Goal: Register for event/course

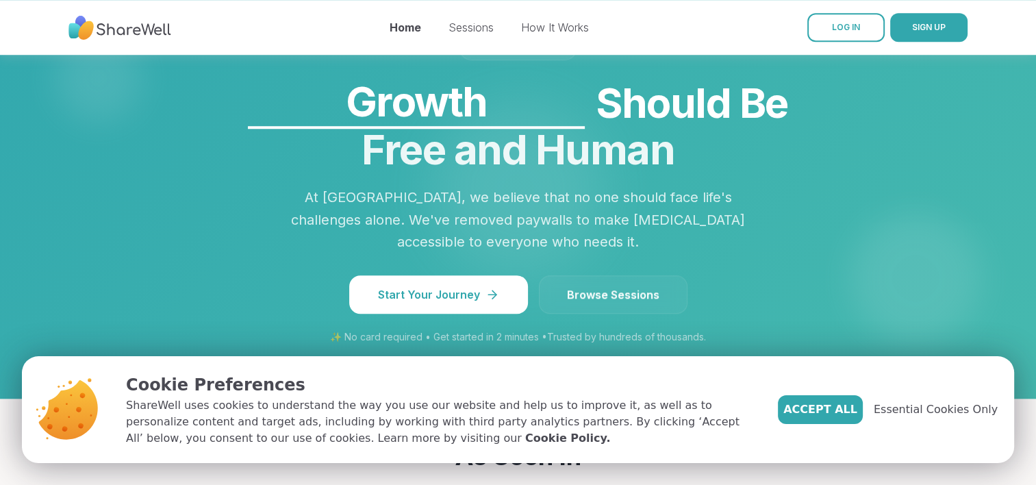
scroll to position [1173, 0]
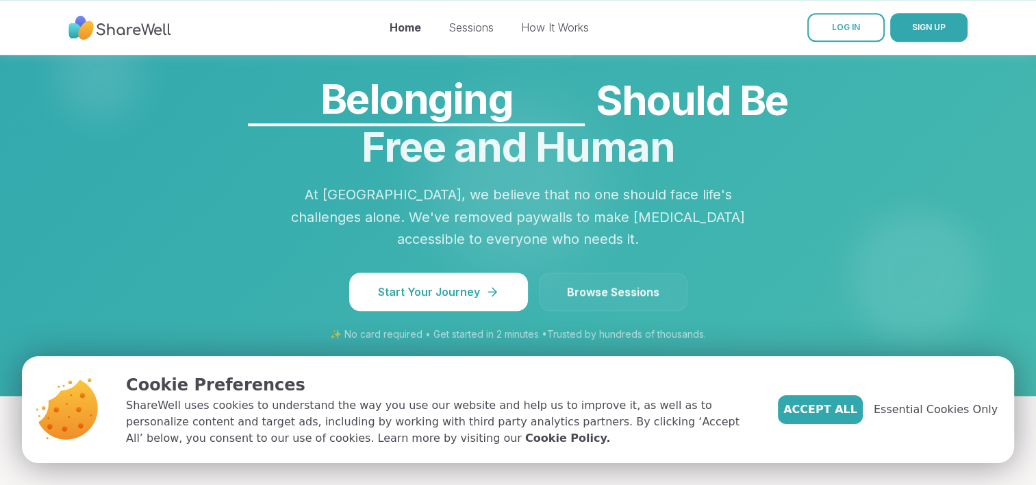
click at [638, 273] on link "Browse Sessions" at bounding box center [613, 292] width 149 height 38
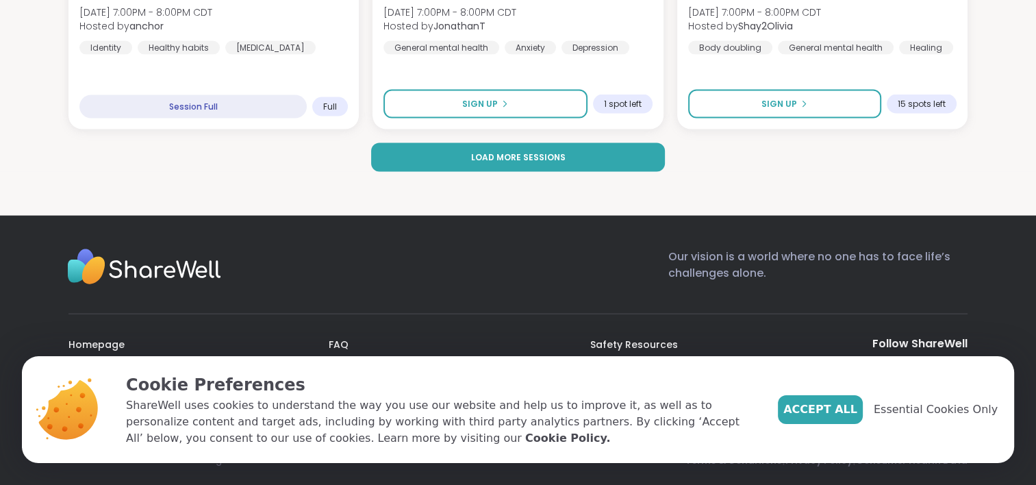
scroll to position [2840, 0]
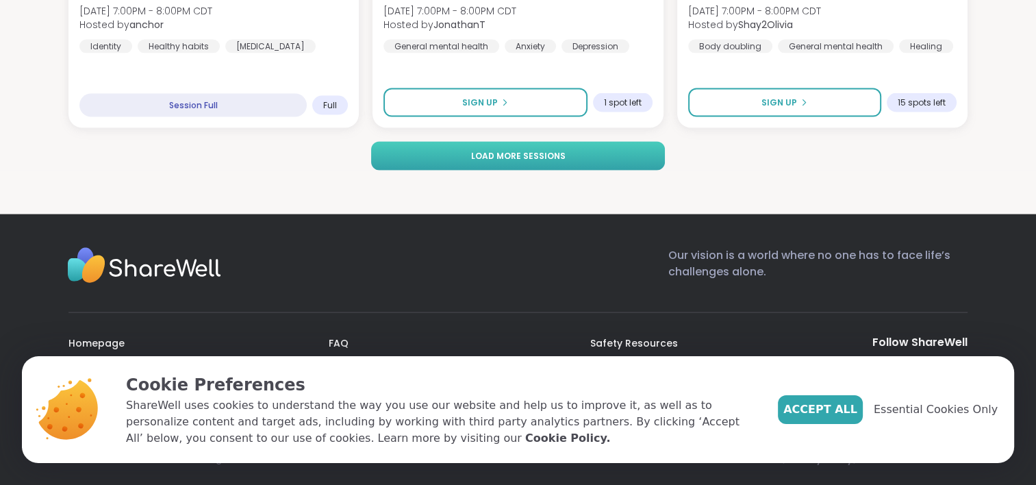
click at [602, 156] on button "Load more sessions" at bounding box center [518, 156] width 295 height 29
click at [612, 151] on button "Load more sessions" at bounding box center [518, 156] width 295 height 29
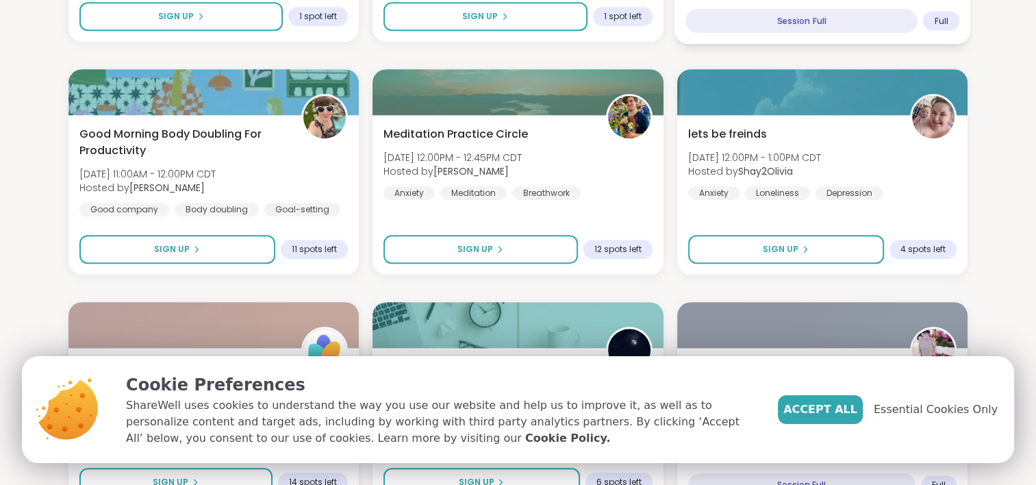
scroll to position [1063, 0]
click at [707, 26] on div "Session Full" at bounding box center [802, 22] width 232 height 24
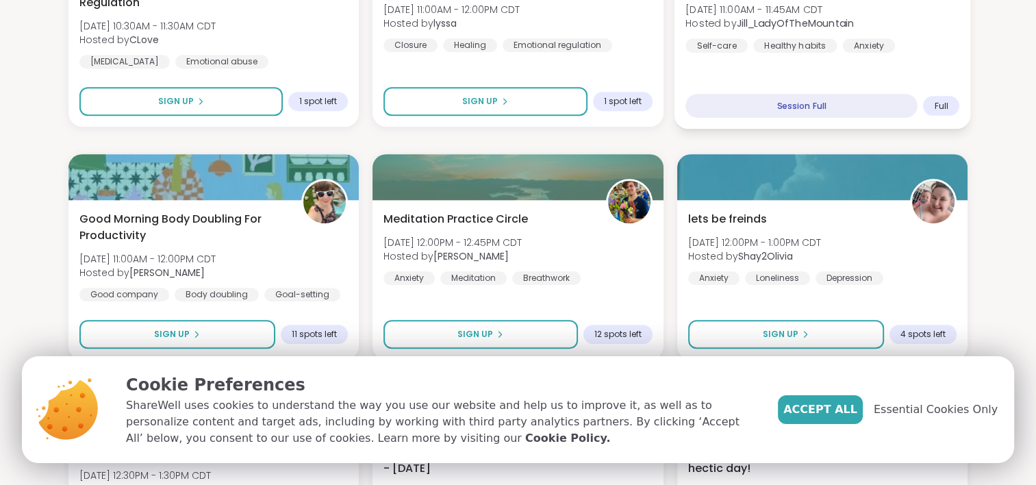
scroll to position [978, 0]
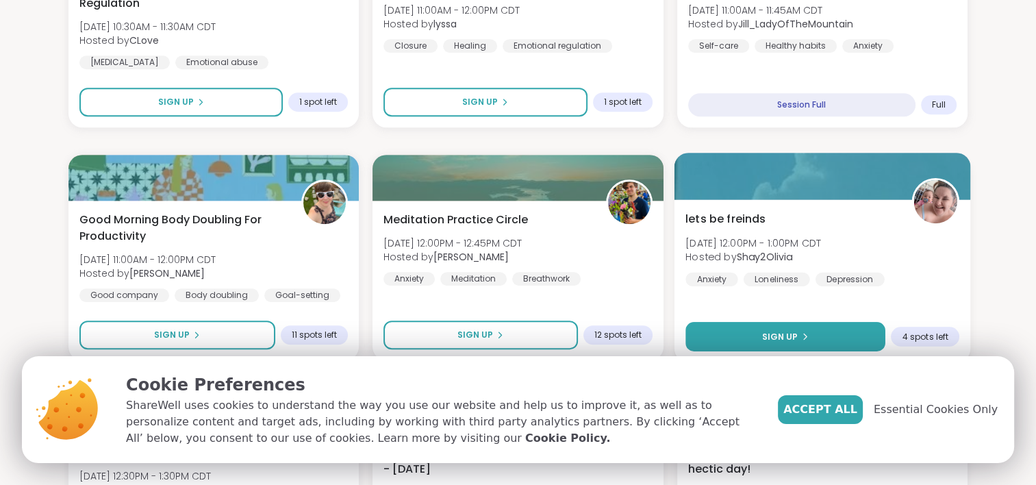
click at [820, 337] on button "Sign Up" at bounding box center [786, 336] width 200 height 29
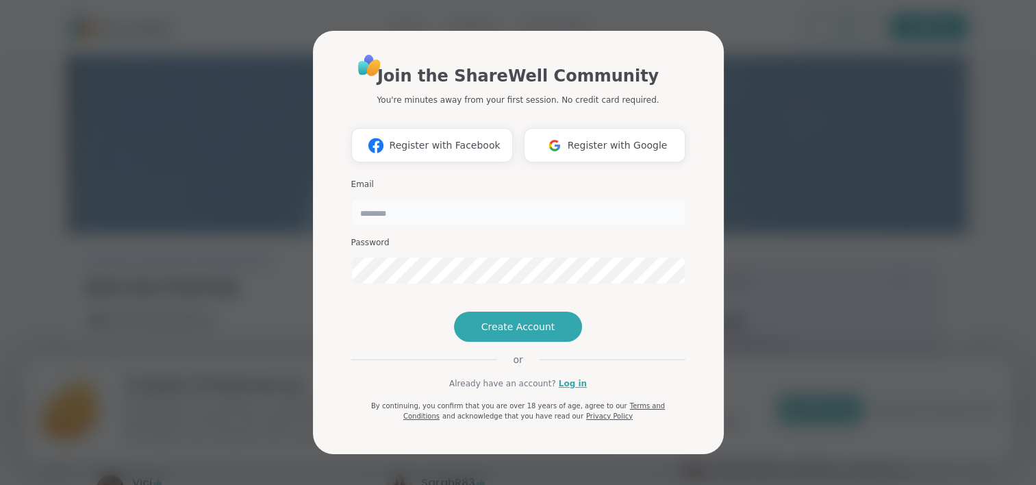
click at [471, 199] on input "email" at bounding box center [518, 212] width 334 height 27
type input "*"
click at [536, 334] on span "Create Account" at bounding box center [518, 327] width 74 height 14
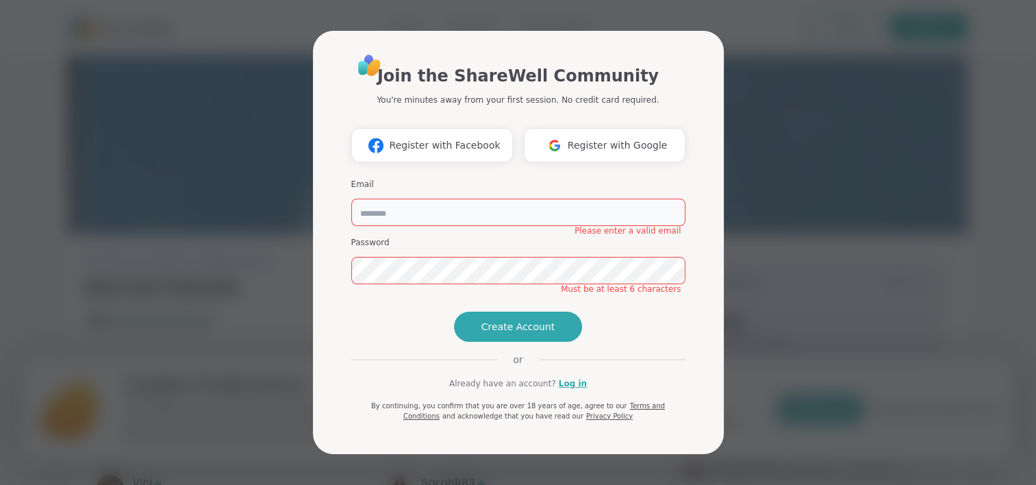
click at [424, 199] on input "email" at bounding box center [518, 212] width 334 height 27
type input "**********"
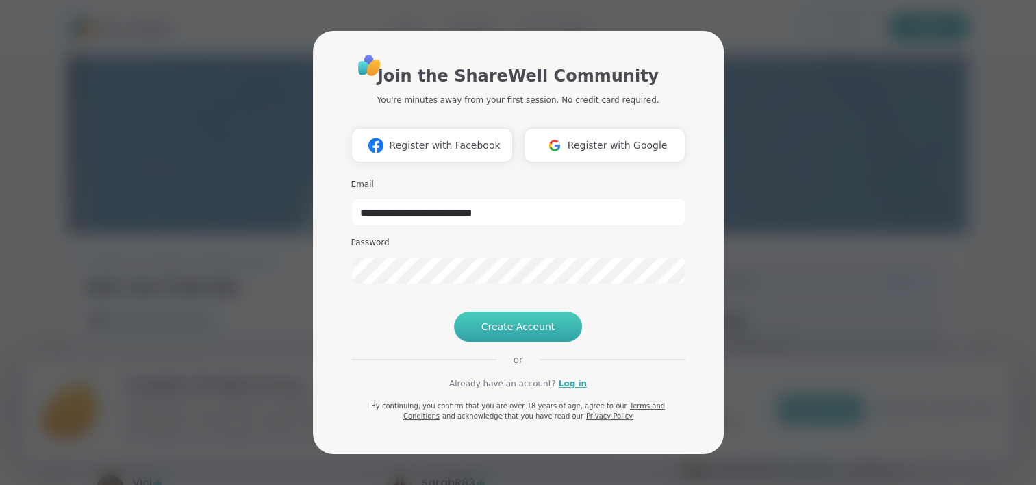
click at [541, 334] on span "Create Account" at bounding box center [518, 327] width 74 height 14
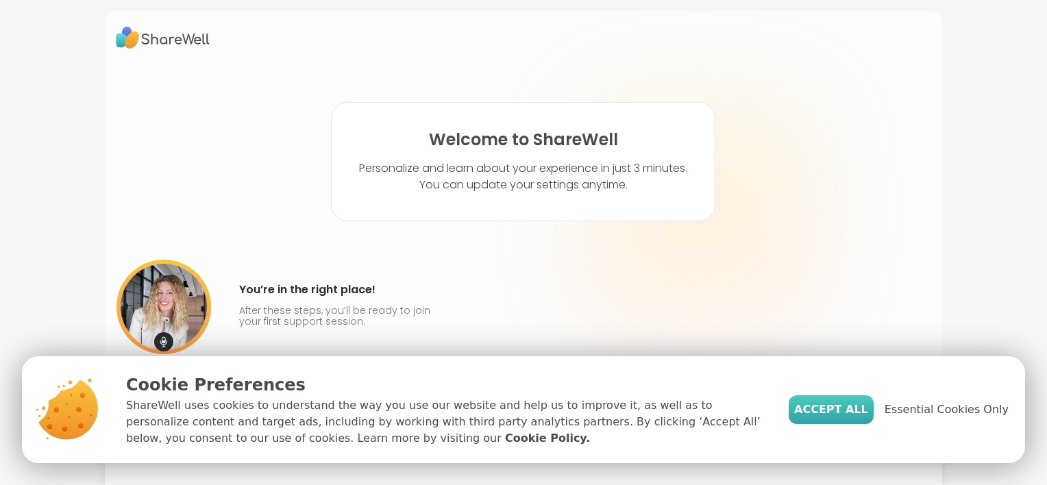
click at [845, 400] on button "Accept All" at bounding box center [830, 409] width 85 height 29
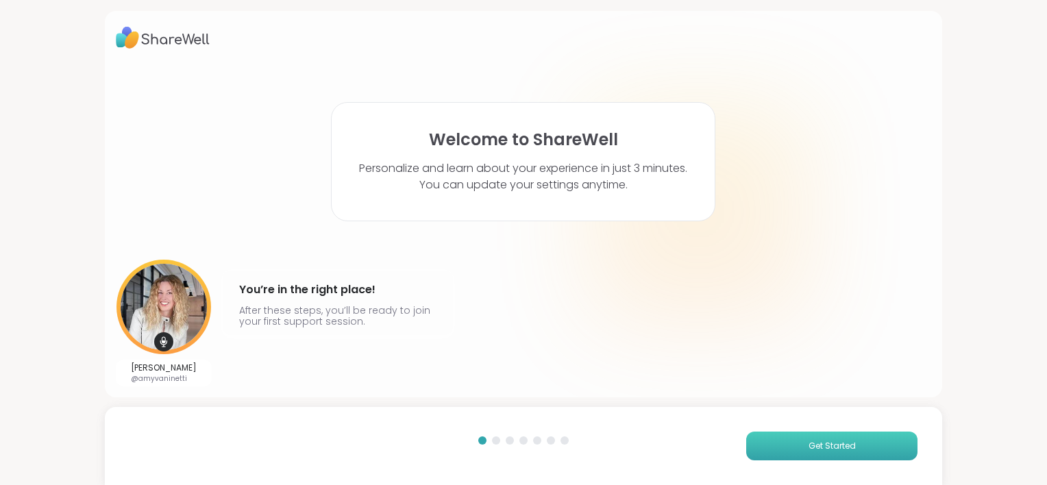
click at [824, 444] on span "Get Started" at bounding box center [831, 446] width 47 height 12
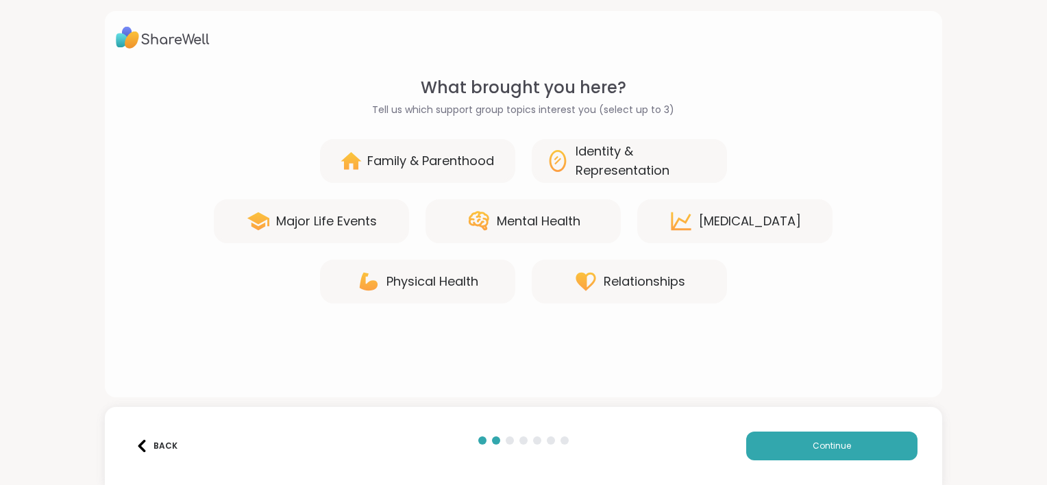
click at [537, 219] on div "Mental Health" at bounding box center [539, 221] width 84 height 19
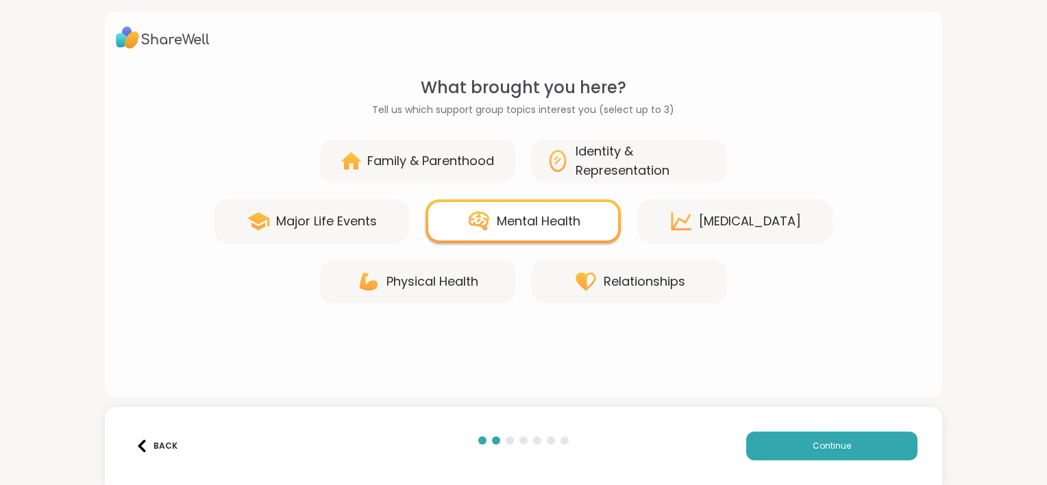
click at [329, 218] on div "Major Life Events" at bounding box center [326, 221] width 101 height 19
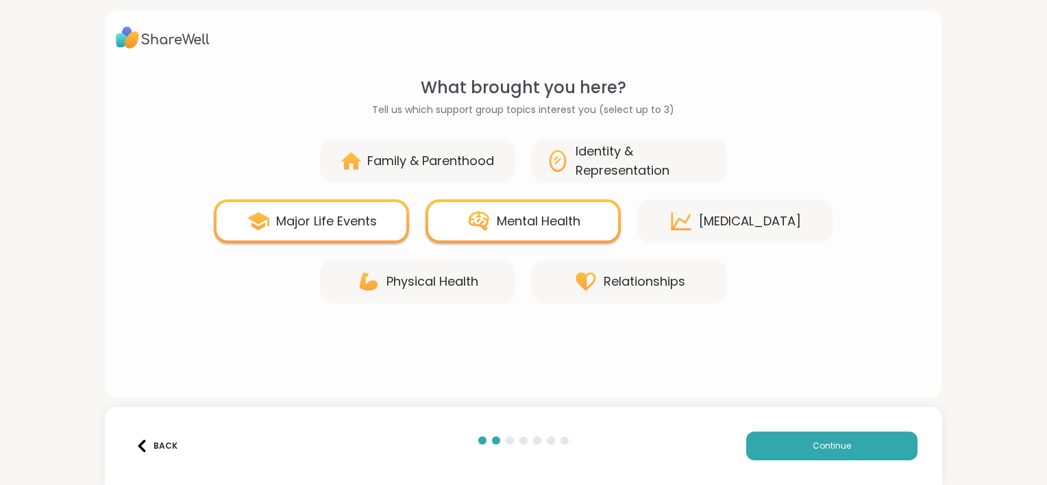
click at [627, 284] on div "Relationships" at bounding box center [644, 281] width 82 height 19
click at [704, 219] on div "[MEDICAL_DATA]" at bounding box center [750, 221] width 102 height 19
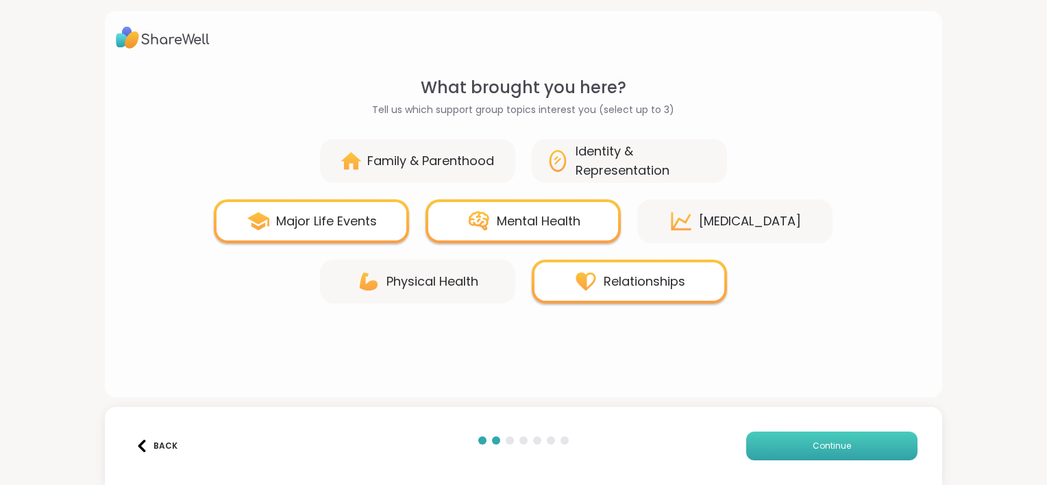
click at [797, 446] on button "Continue" at bounding box center [831, 445] width 171 height 29
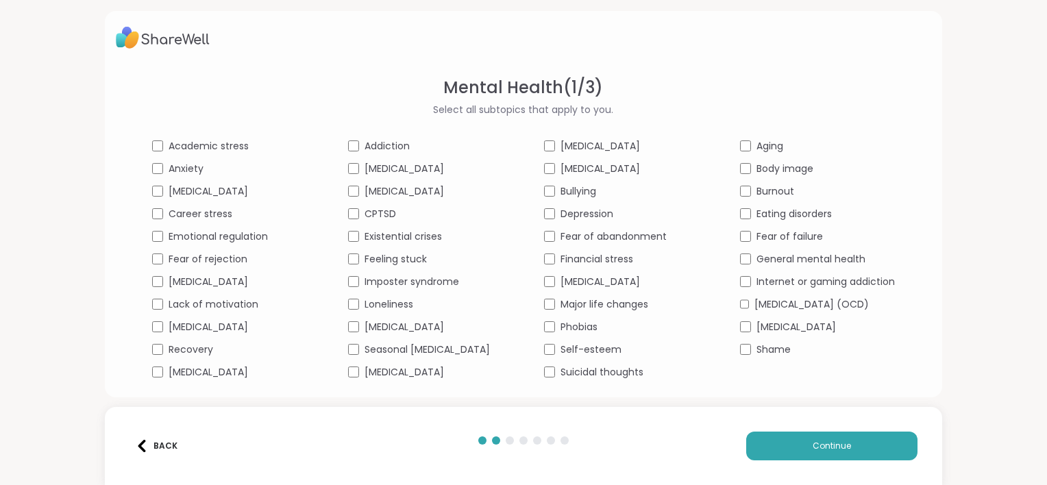
scroll to position [18, 0]
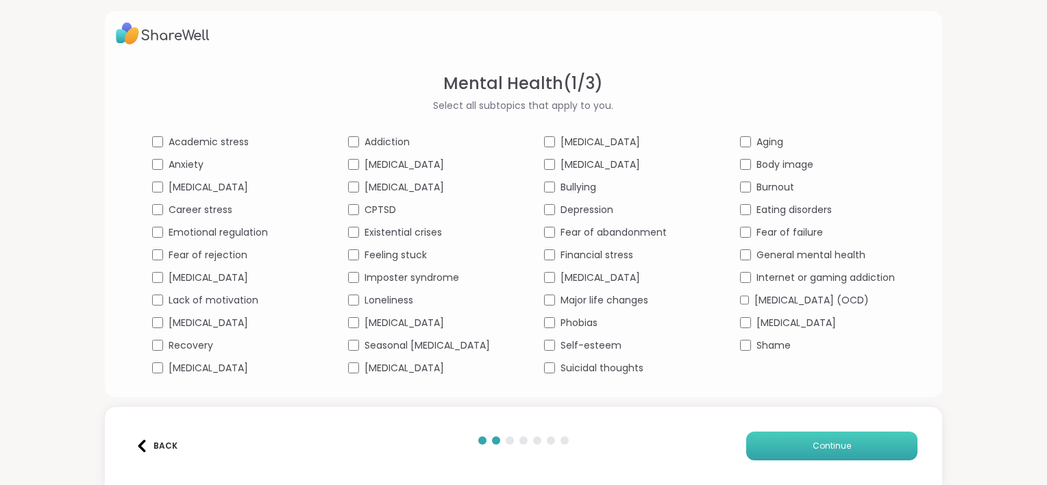
click at [797, 449] on button "Continue" at bounding box center [831, 445] width 171 height 29
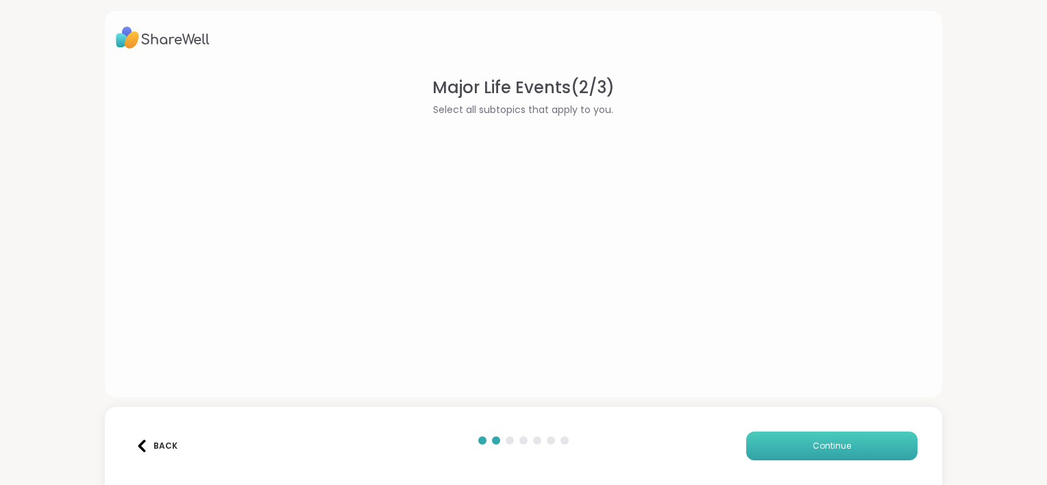
scroll to position [0, 0]
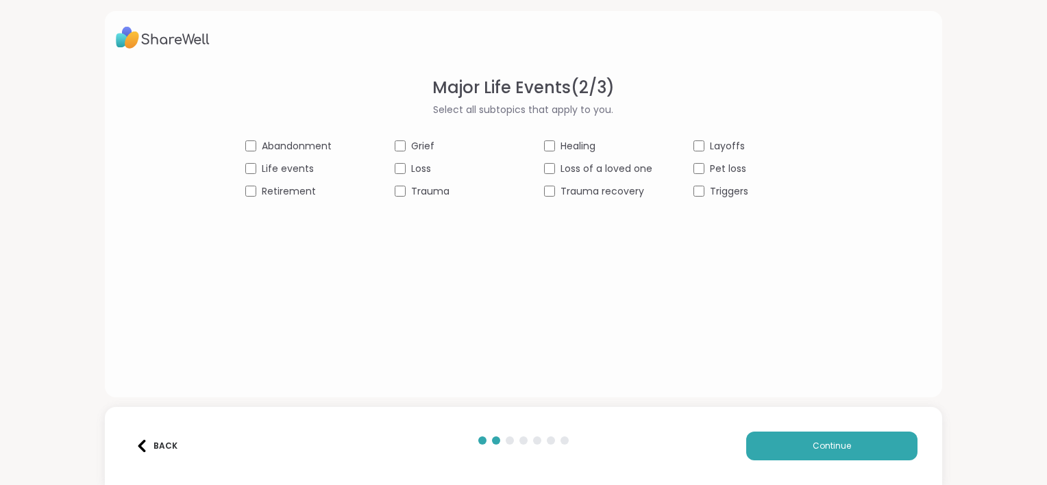
click at [247, 179] on div "Abandonment Grief Healing Layoffs Life events Loss Loss of a loved one Pet loss…" at bounding box center [523, 169] width 556 height 60
click at [240, 142] on div "Major Life Events ( 2 / 3 ) Select all subtopics that apply to you. Abandonment…" at bounding box center [523, 136] width 815 height 123
drag, startPoint x: 814, startPoint y: 465, endPoint x: 811, endPoint y: 443, distance: 22.1
click at [811, 443] on div "Back Continue" at bounding box center [523, 446] width 837 height 78
click at [812, 443] on span "Continue" at bounding box center [831, 446] width 38 height 12
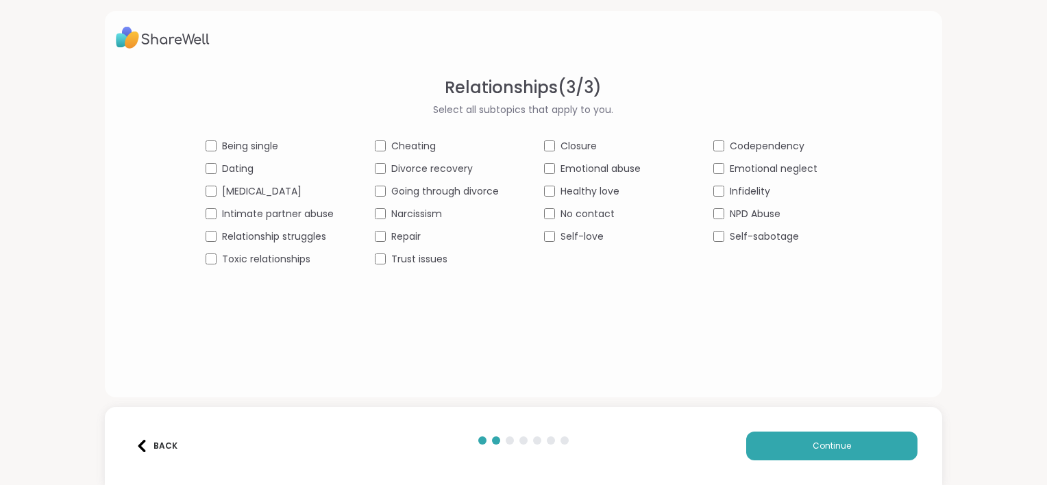
click at [199, 189] on div "Relationships ( 3 / 3 ) Select all subtopics that apply to you. Being single Ch…" at bounding box center [523, 170] width 815 height 191
click at [825, 449] on span "Continue" at bounding box center [831, 446] width 38 height 12
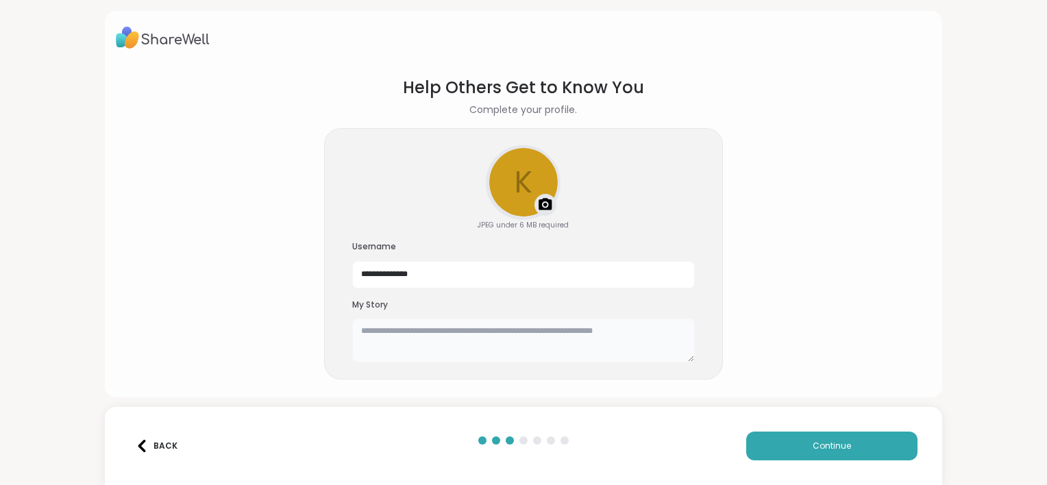
click at [466, 338] on textarea at bounding box center [523, 340] width 342 height 44
click at [521, 329] on textarea "**********" at bounding box center [523, 340] width 342 height 44
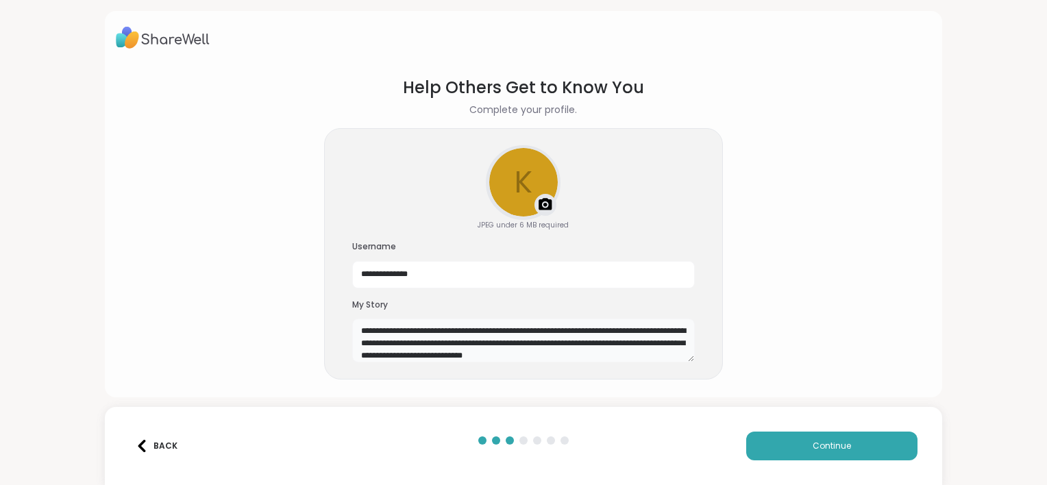
click at [554, 334] on textarea "**********" at bounding box center [523, 340] width 342 height 44
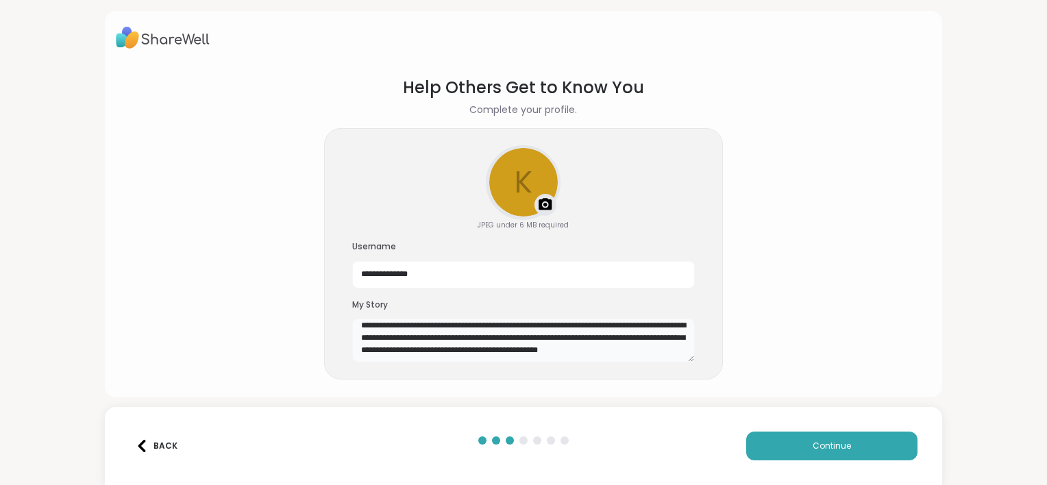
click at [403, 350] on textarea "**********" at bounding box center [523, 340] width 342 height 44
click at [496, 358] on textarea "**********" at bounding box center [523, 340] width 342 height 44
click at [522, 353] on textarea "**********" at bounding box center [523, 340] width 342 height 44
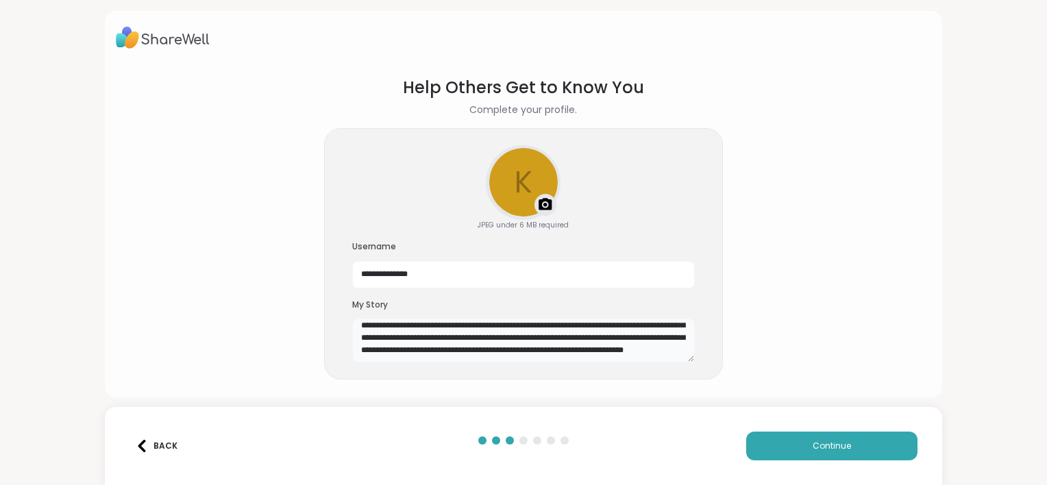
click at [638, 356] on textarea "**********" at bounding box center [523, 340] width 342 height 44
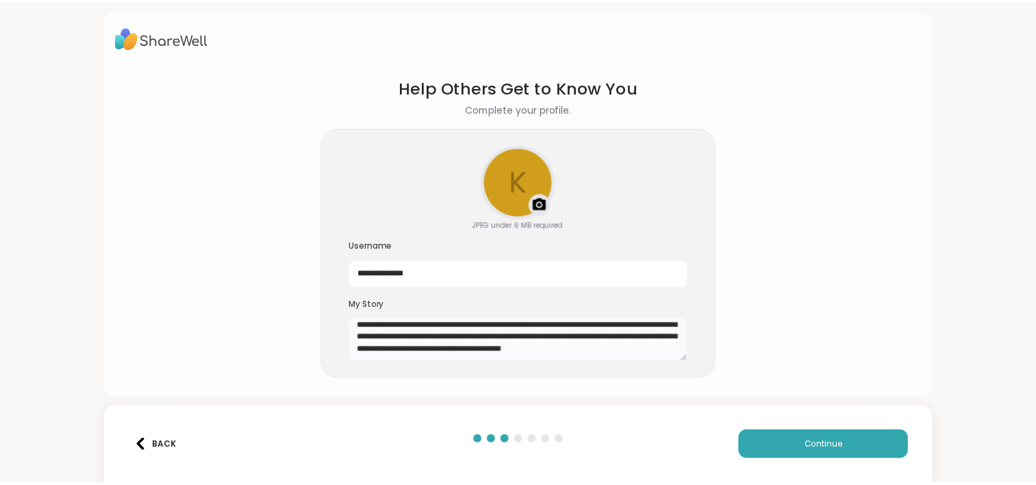
scroll to position [123, 0]
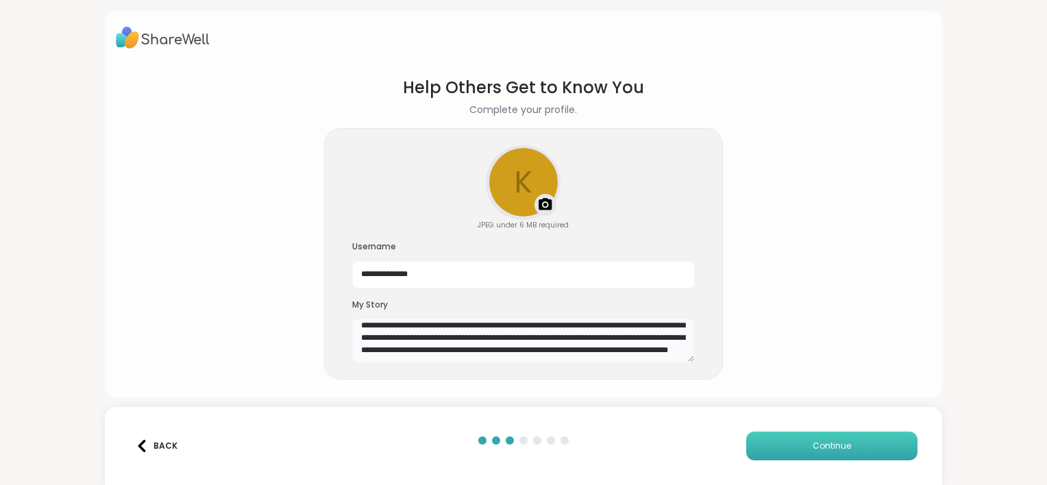
type textarea "**********"
click at [833, 445] on span "Continue" at bounding box center [831, 446] width 38 height 12
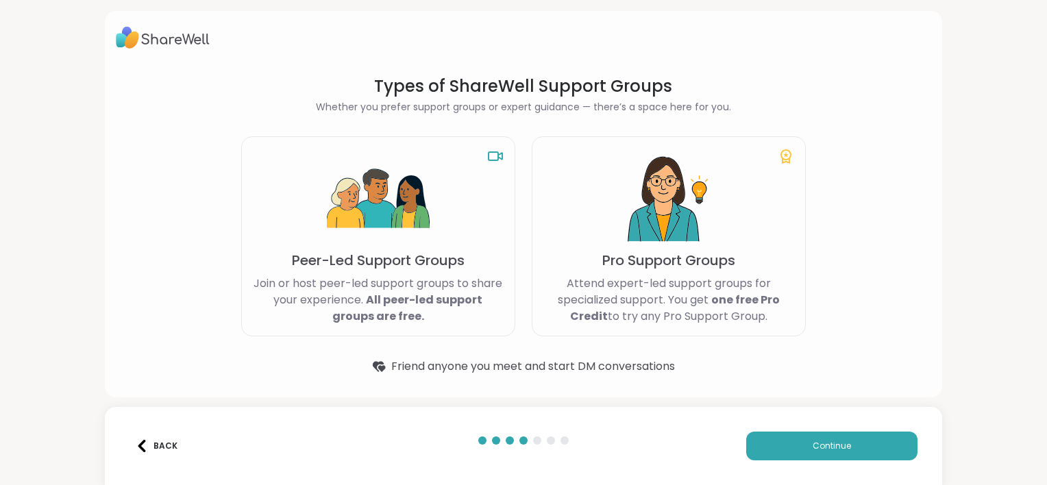
click at [363, 166] on img at bounding box center [378, 199] width 103 height 103
click at [836, 449] on span "Continue" at bounding box center [831, 446] width 38 height 12
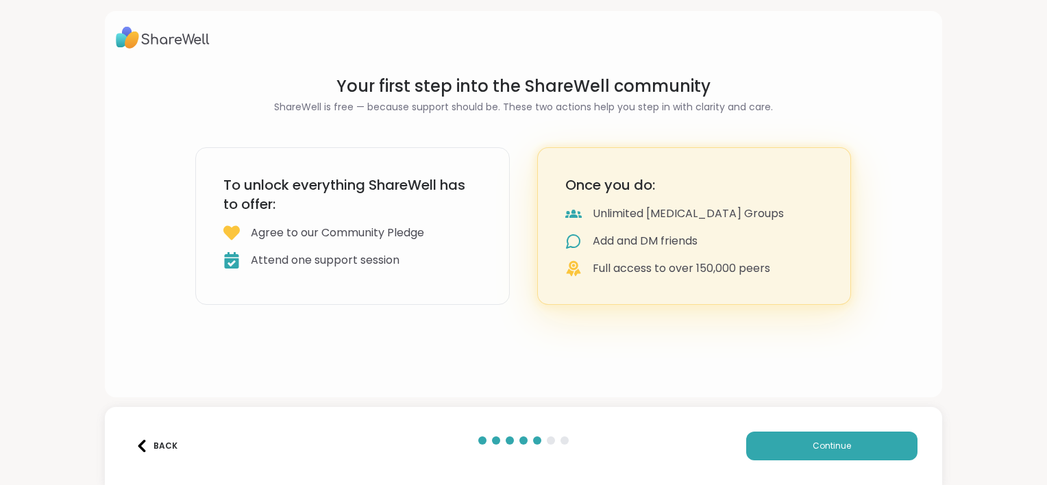
click at [668, 274] on div "Full access to over 150,000 peers" at bounding box center [680, 268] width 177 height 16
click at [797, 447] on button "Continue" at bounding box center [831, 445] width 171 height 29
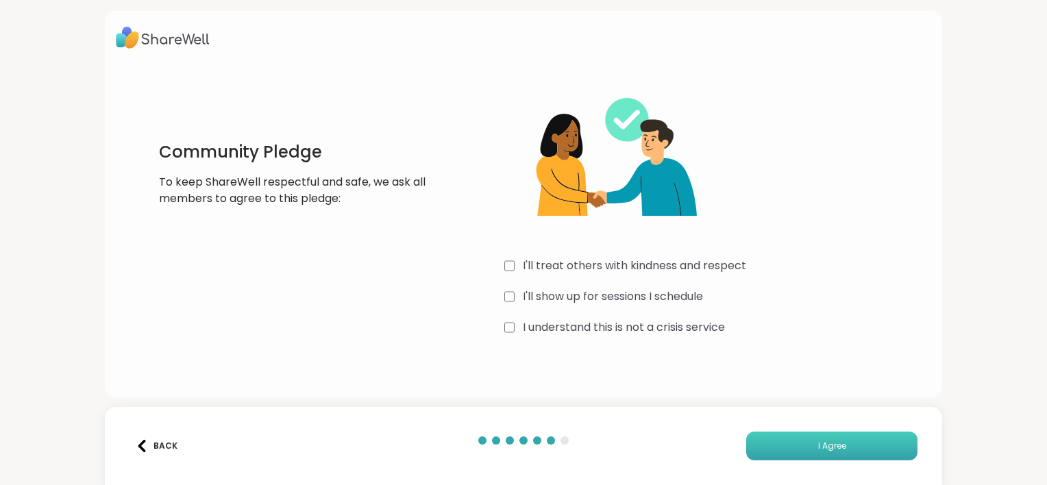
click at [849, 447] on button "I Agree" at bounding box center [831, 445] width 171 height 29
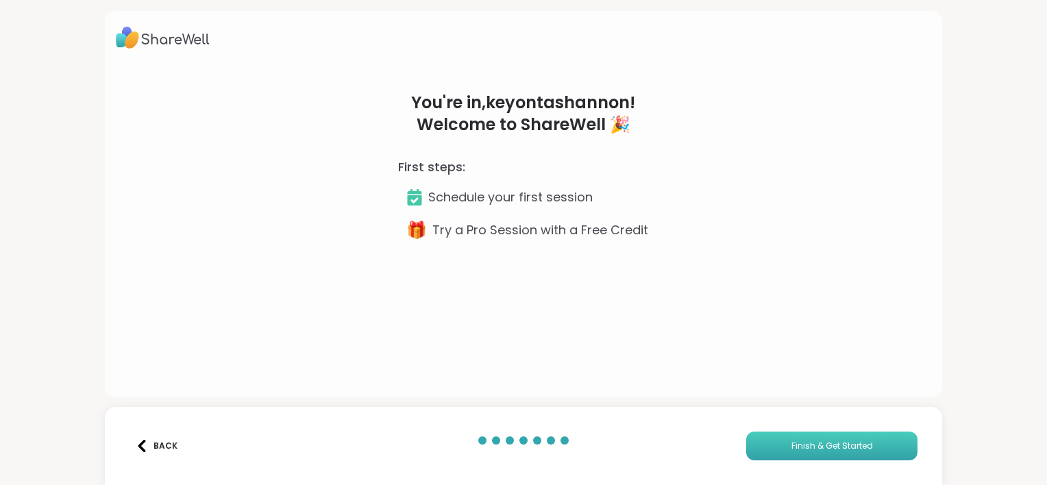
click at [849, 447] on span "Finish & Get Started" at bounding box center [832, 446] width 82 height 12
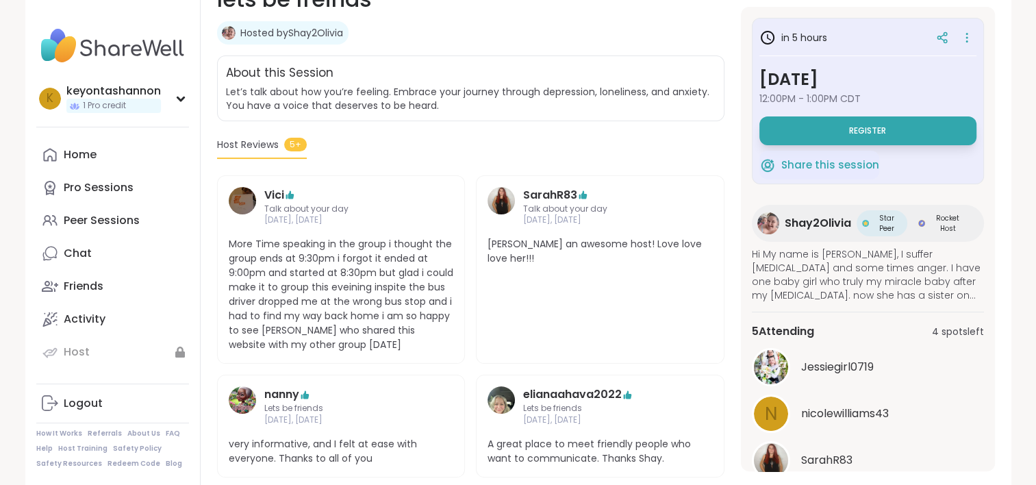
scroll to position [52, 0]
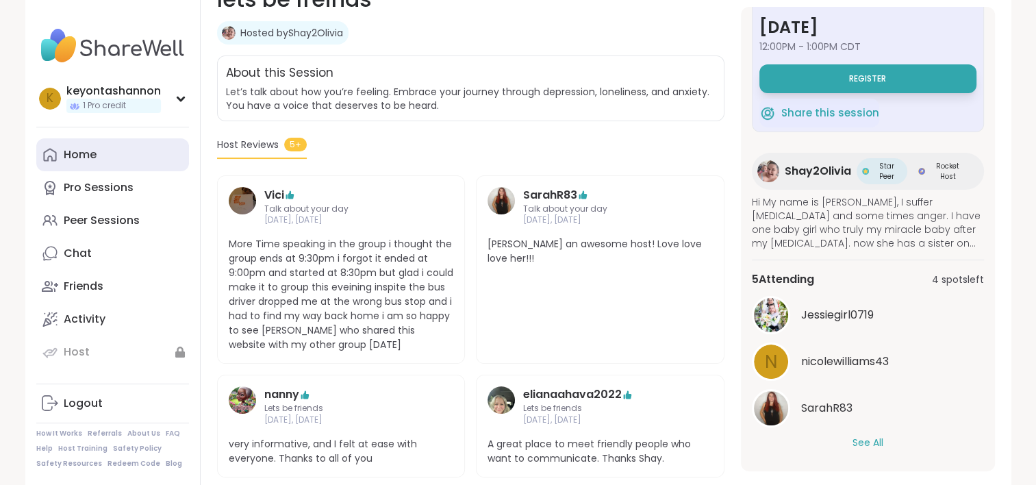
click at [68, 154] on div "Home" at bounding box center [80, 154] width 33 height 15
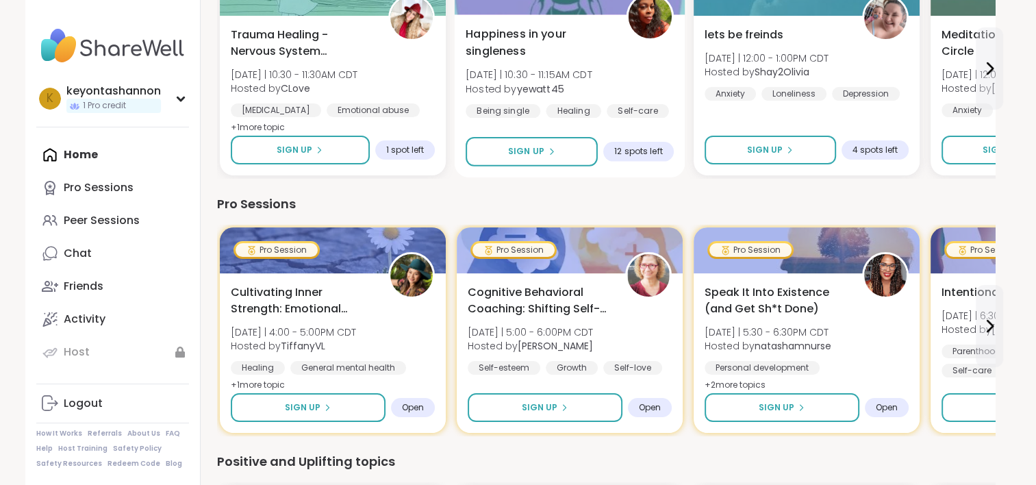
scroll to position [211, 0]
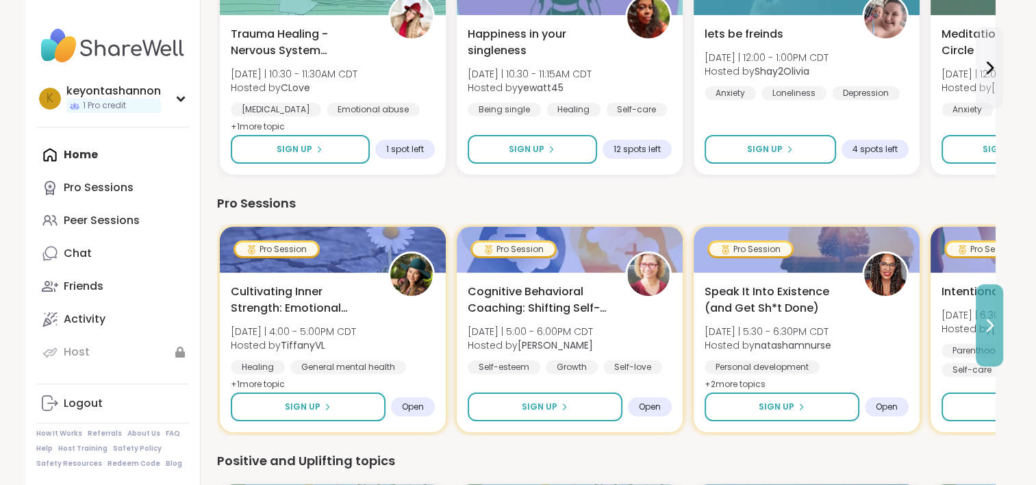
click at [984, 326] on icon at bounding box center [989, 325] width 16 height 16
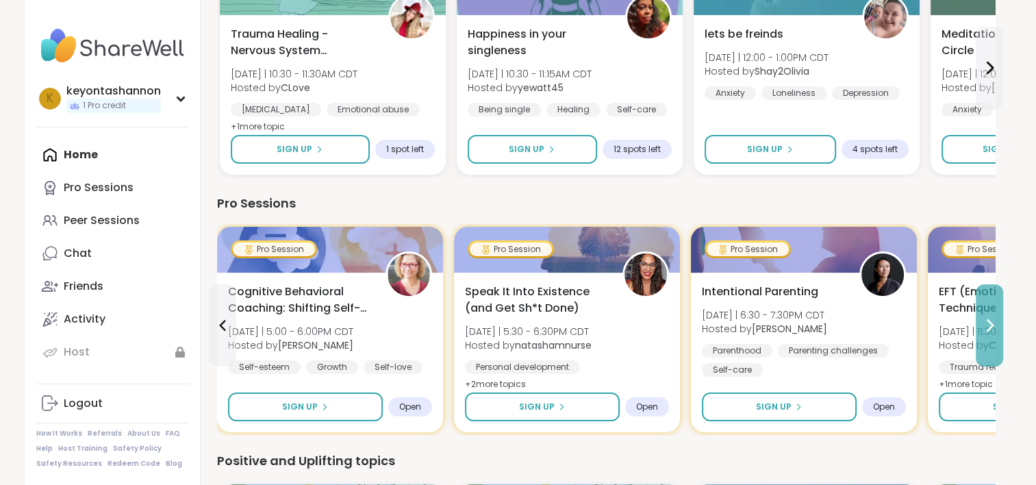
click at [984, 326] on icon at bounding box center [989, 325] width 16 height 16
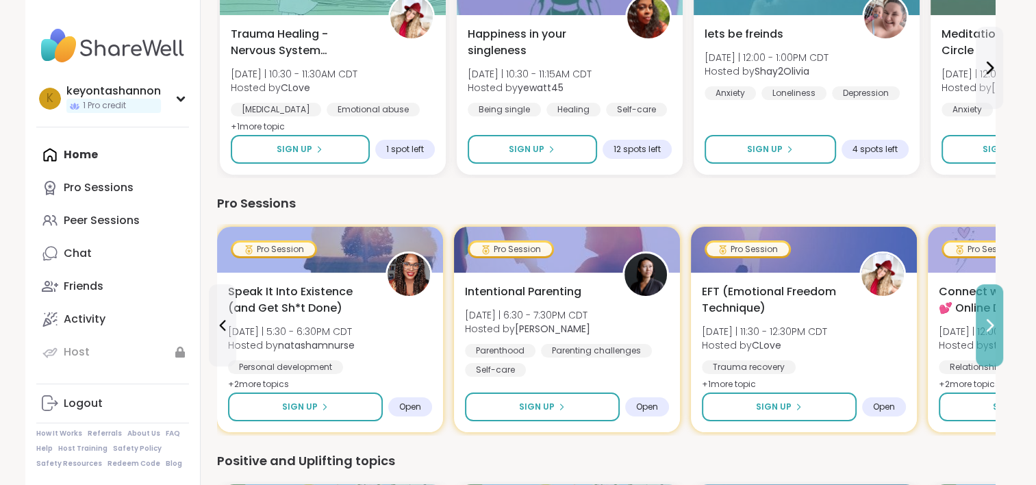
click at [984, 326] on icon at bounding box center [989, 325] width 16 height 16
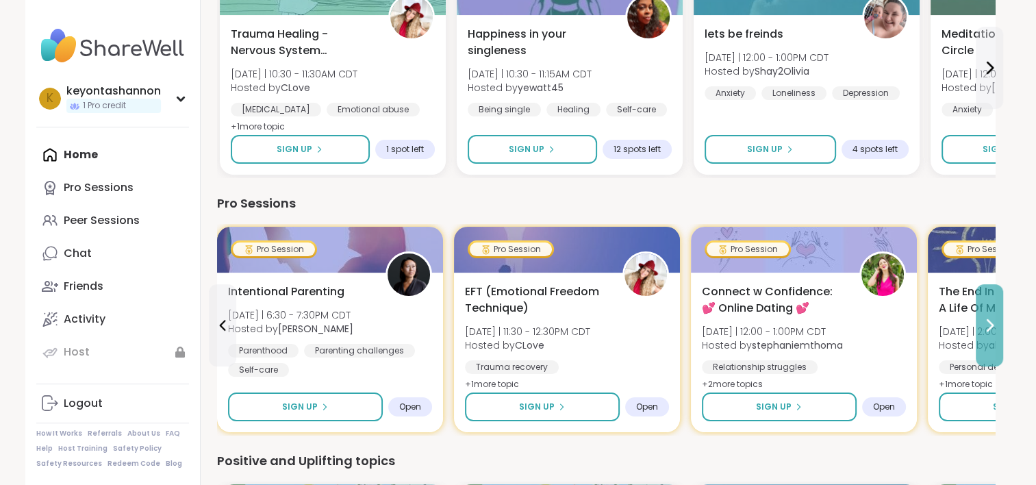
click at [984, 326] on icon at bounding box center [989, 325] width 16 height 16
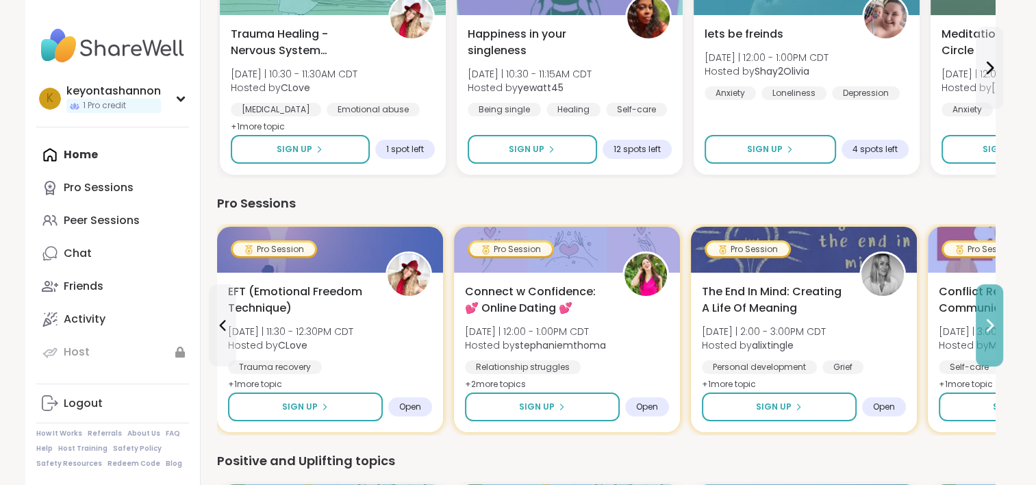
click at [984, 326] on icon at bounding box center [989, 325] width 16 height 16
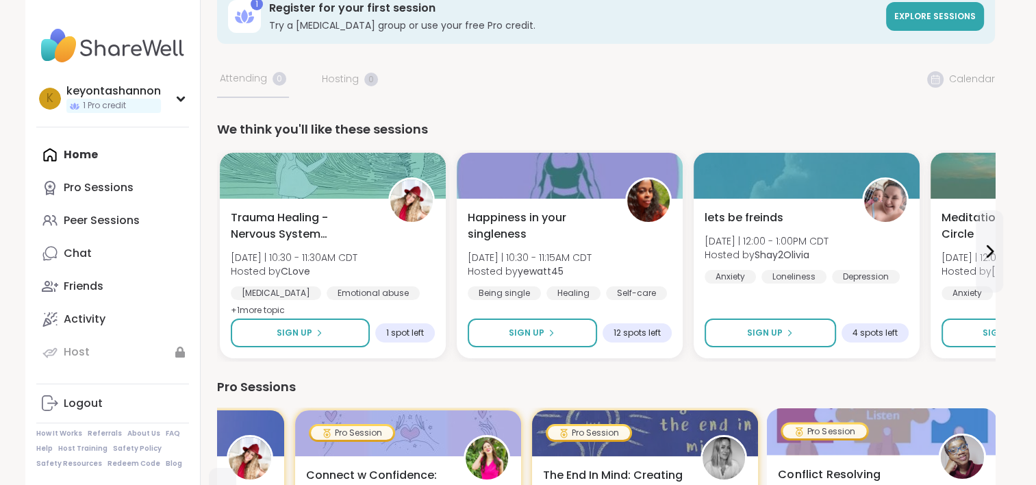
scroll to position [0, 0]
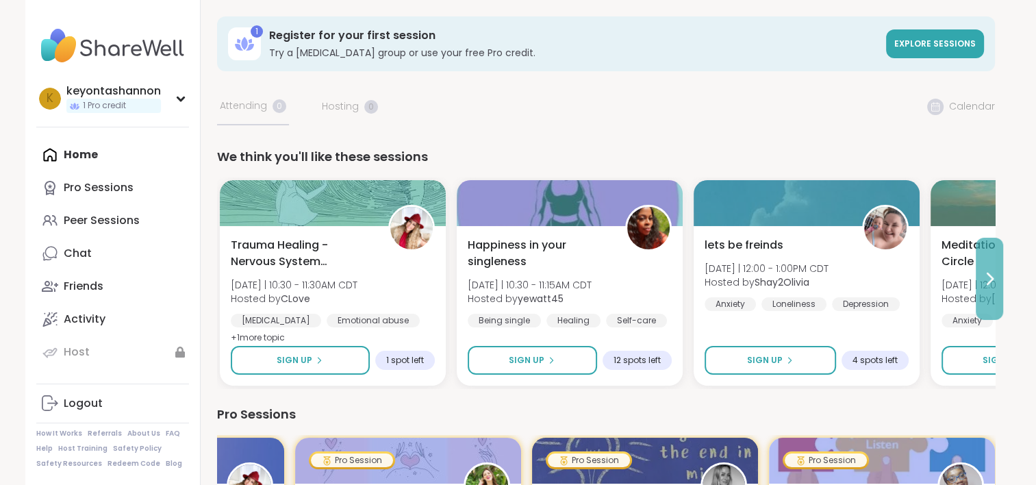
click at [988, 277] on icon at bounding box center [989, 279] width 16 height 16
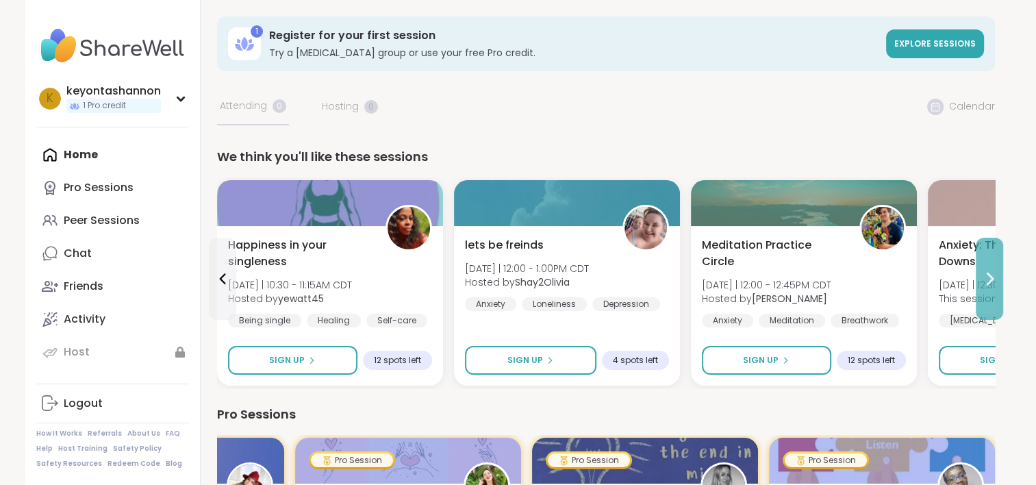
click at [988, 277] on icon at bounding box center [989, 279] width 16 height 16
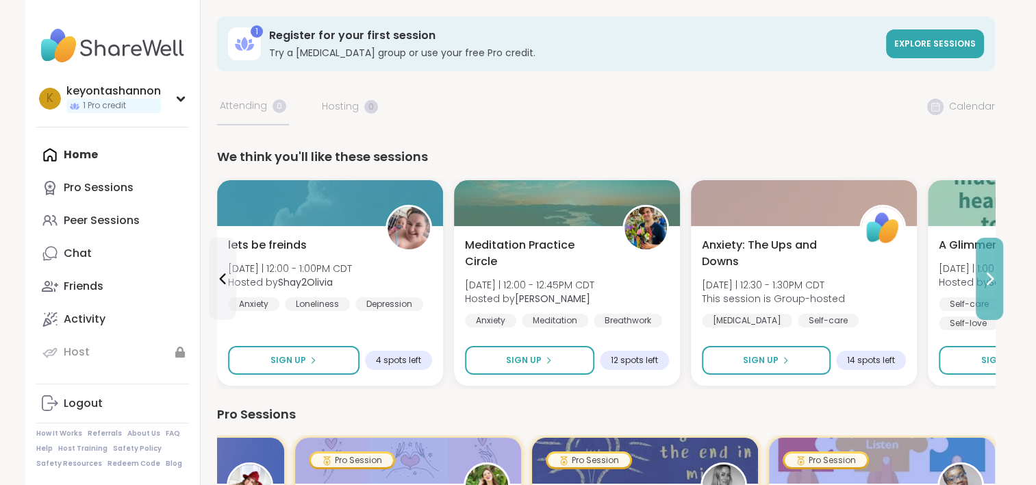
click at [988, 277] on icon at bounding box center [989, 279] width 16 height 16
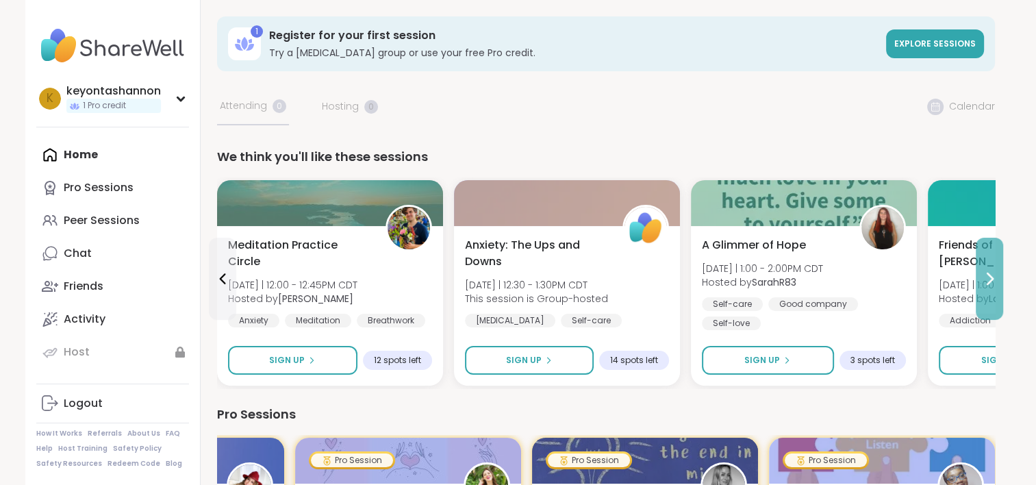
click at [988, 277] on icon at bounding box center [989, 279] width 16 height 16
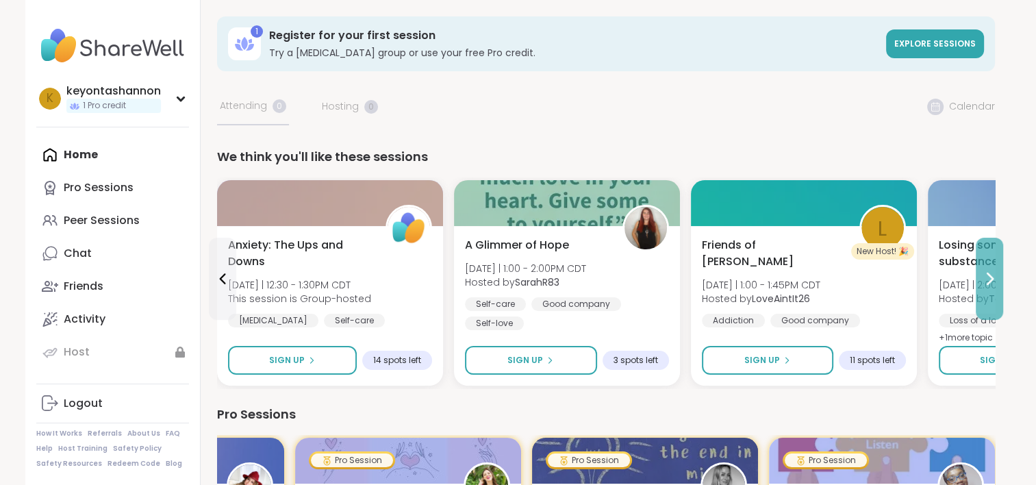
click at [988, 277] on icon at bounding box center [989, 279] width 16 height 16
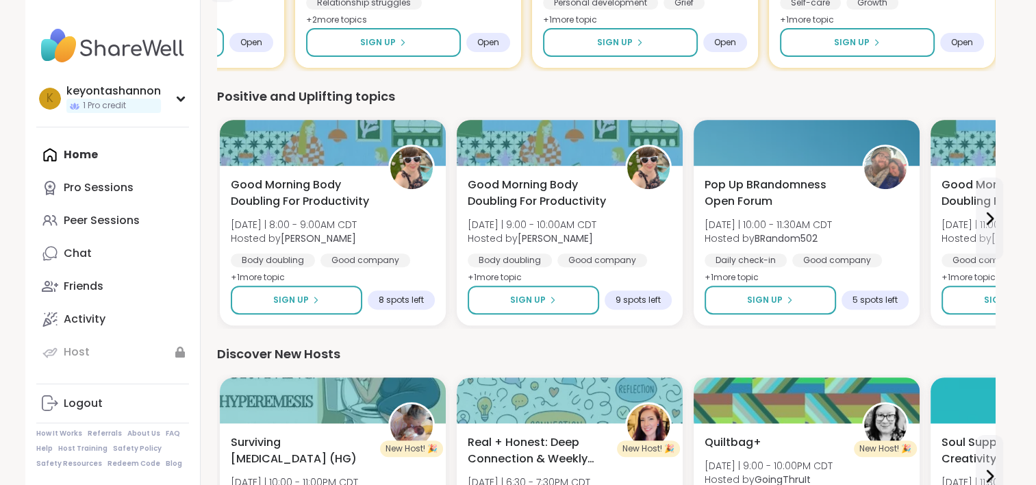
scroll to position [577, 0]
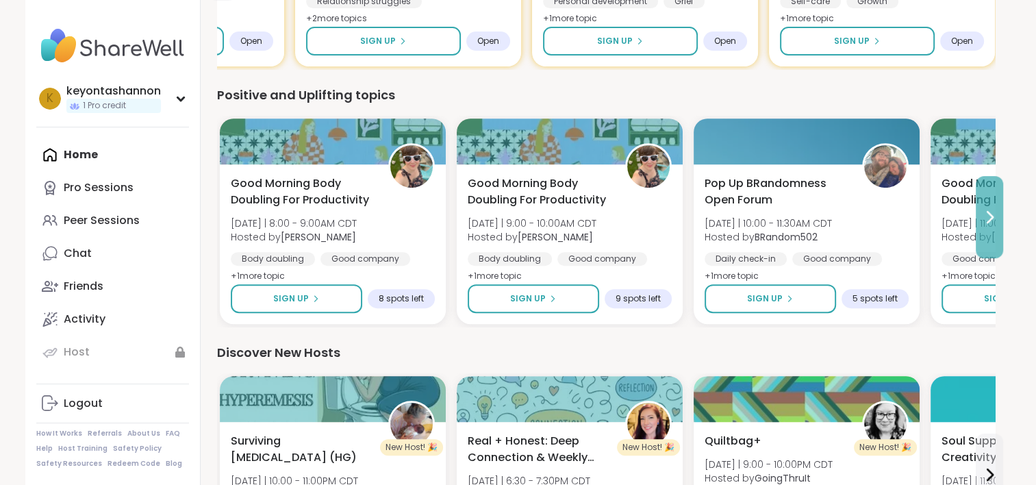
click at [995, 232] on button at bounding box center [989, 217] width 27 height 82
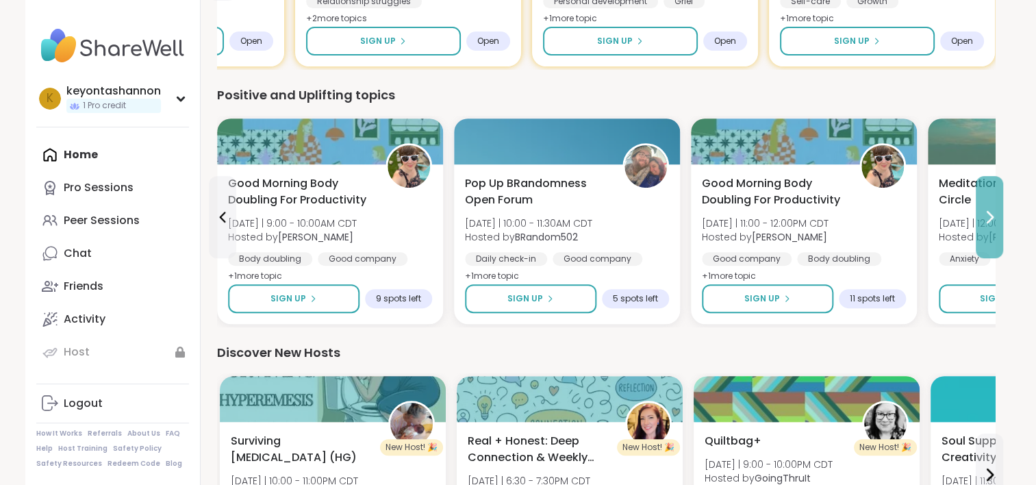
click at [995, 232] on button at bounding box center [989, 217] width 27 height 82
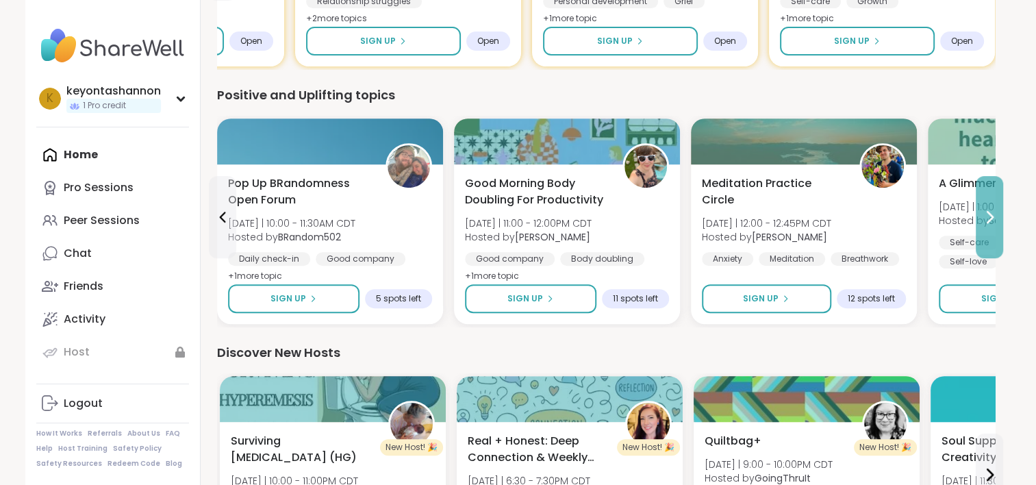
click at [995, 232] on button at bounding box center [989, 217] width 27 height 82
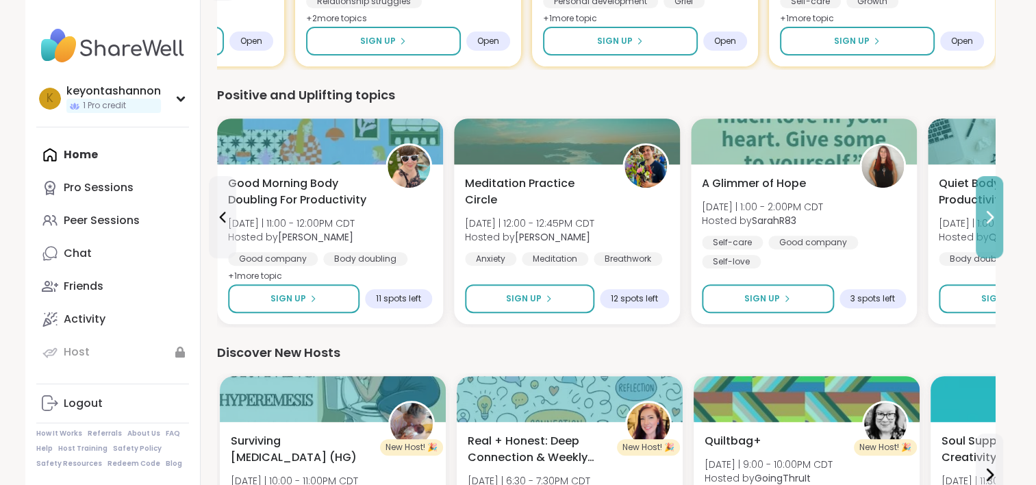
click at [995, 232] on button at bounding box center [989, 217] width 27 height 82
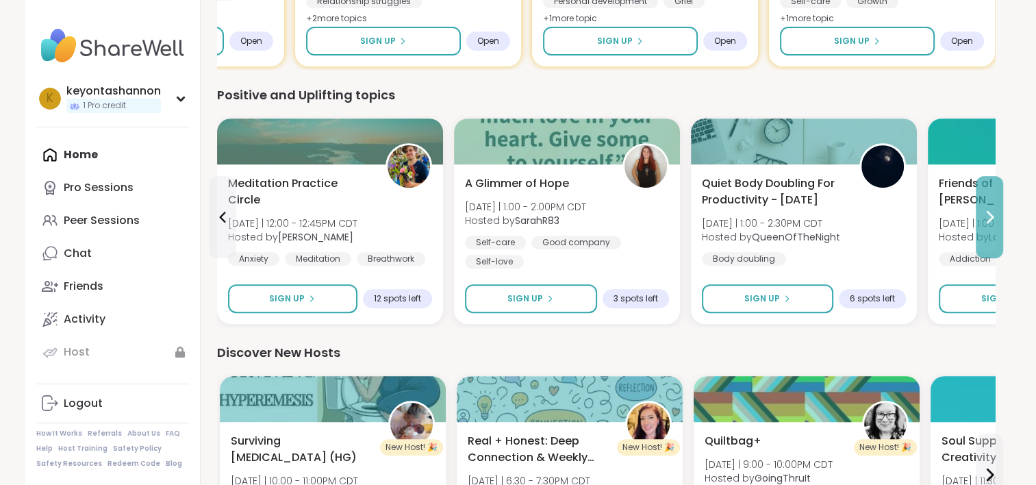
click at [995, 232] on button at bounding box center [989, 217] width 27 height 82
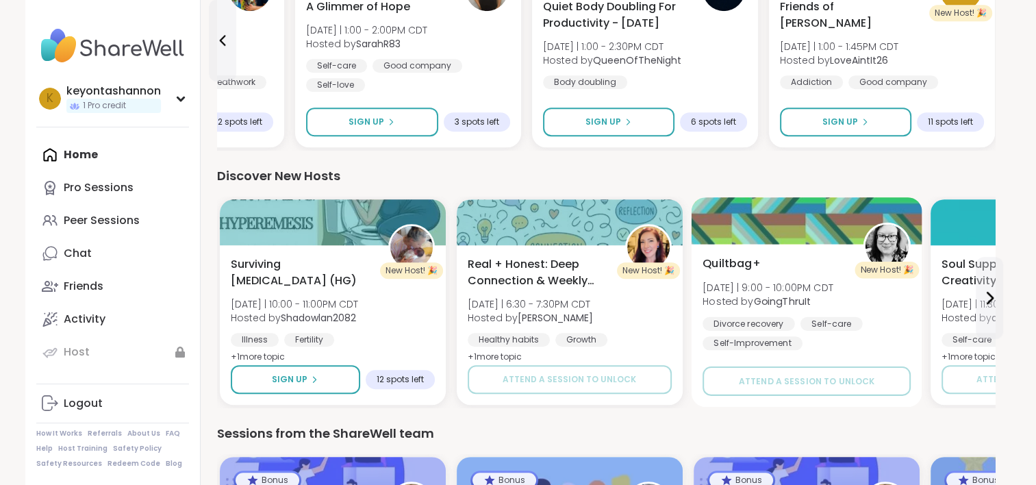
scroll to position [758, 0]
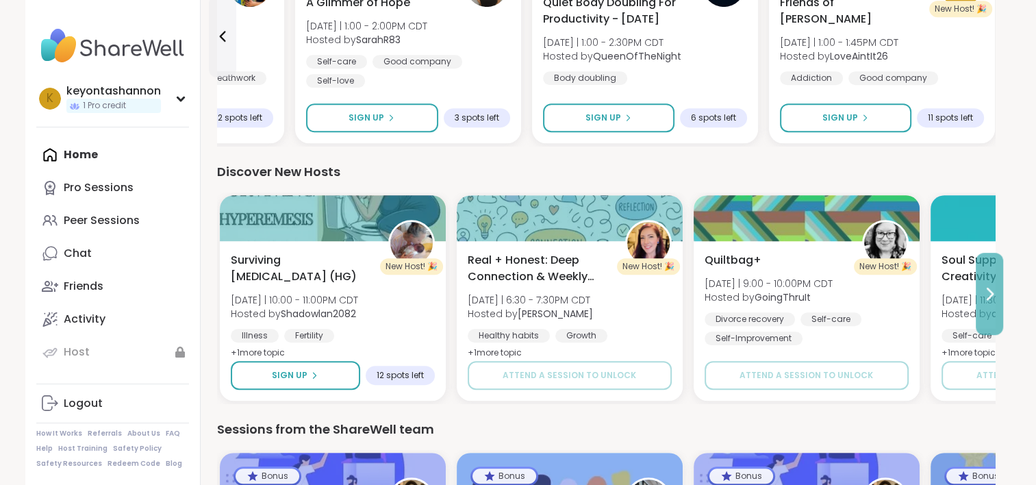
click at [981, 295] on icon at bounding box center [989, 294] width 16 height 16
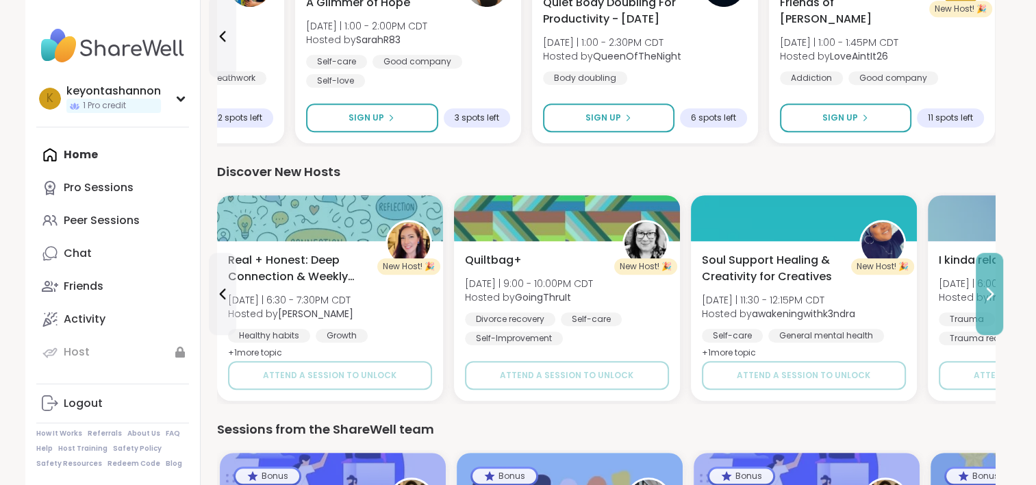
click at [981, 295] on icon at bounding box center [989, 294] width 16 height 16
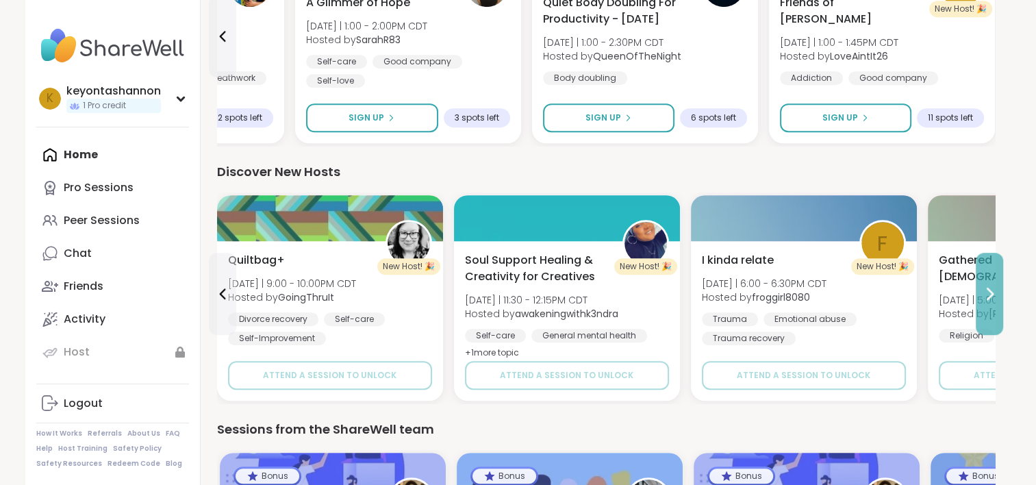
click at [981, 295] on icon at bounding box center [989, 294] width 16 height 16
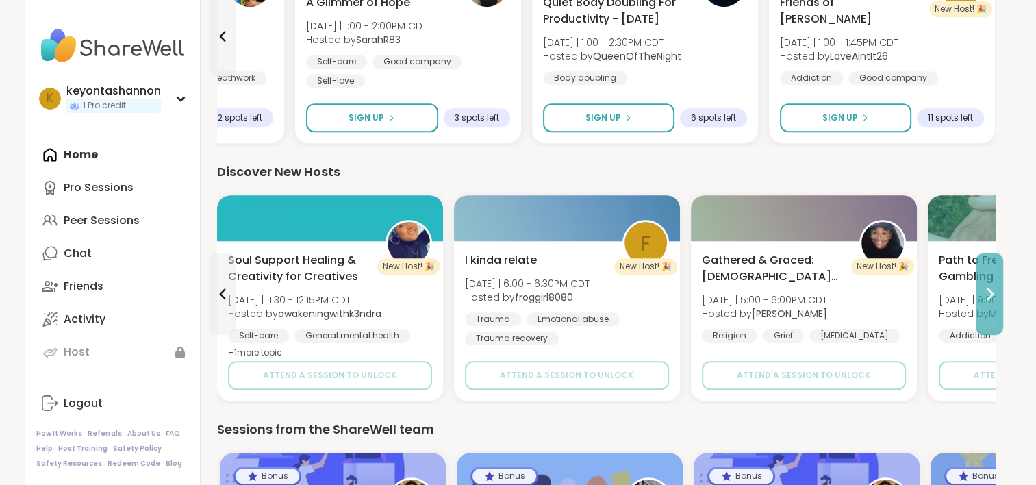
click at [981, 295] on icon at bounding box center [989, 294] width 16 height 16
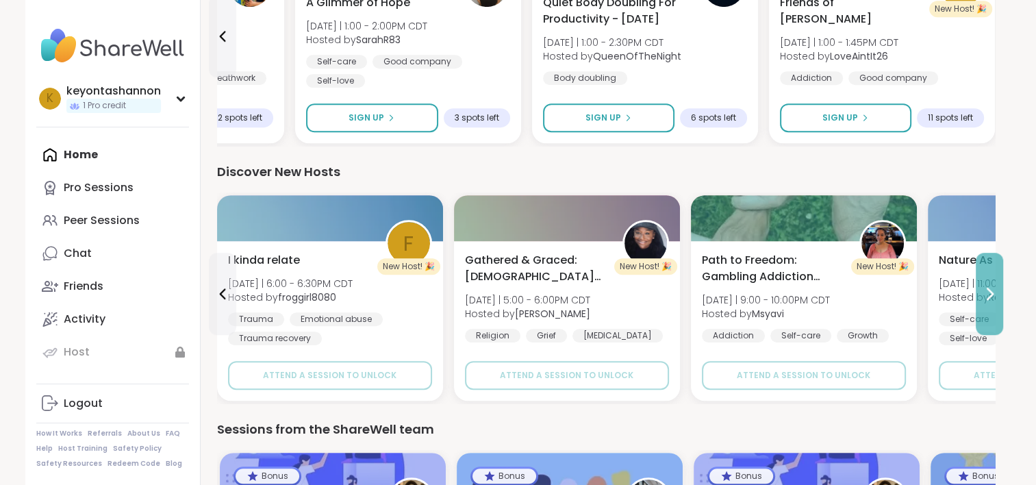
click at [981, 295] on icon at bounding box center [989, 294] width 16 height 16
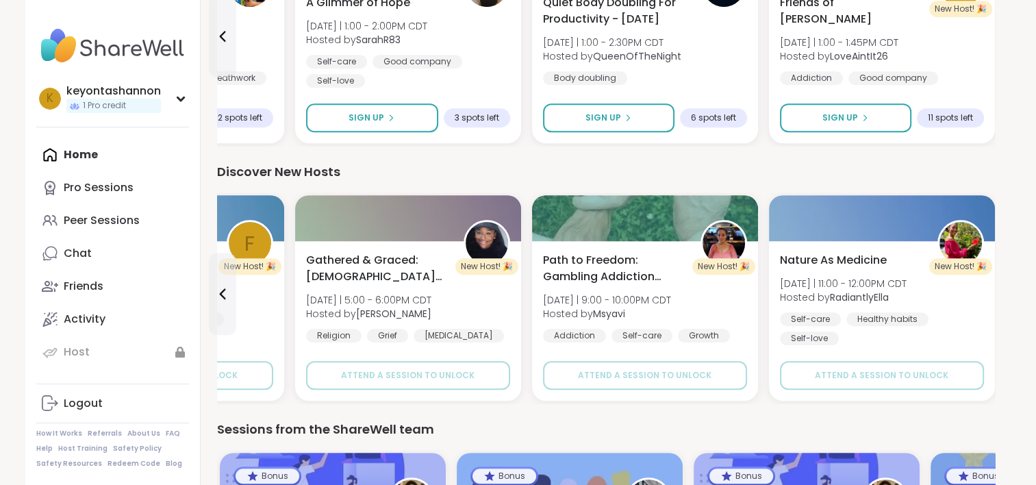
click at [981, 295] on div "Nature As Medicine [DATE] | 11:00 - 12:00PM CDT Hosted by RadiantlyElla Self-ca…" at bounding box center [882, 298] width 204 height 93
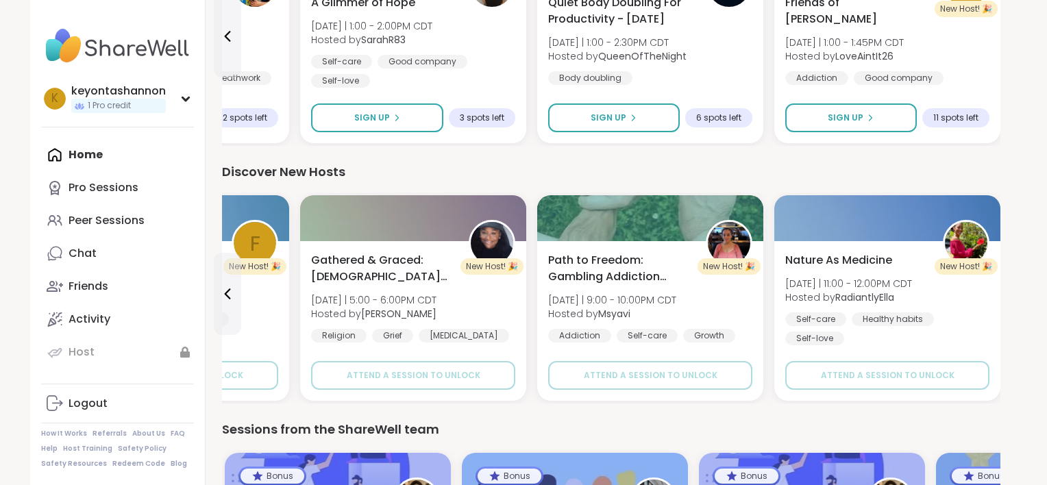
click at [515, 434] on div "Sessions from the ShareWell team" at bounding box center [611, 429] width 778 height 19
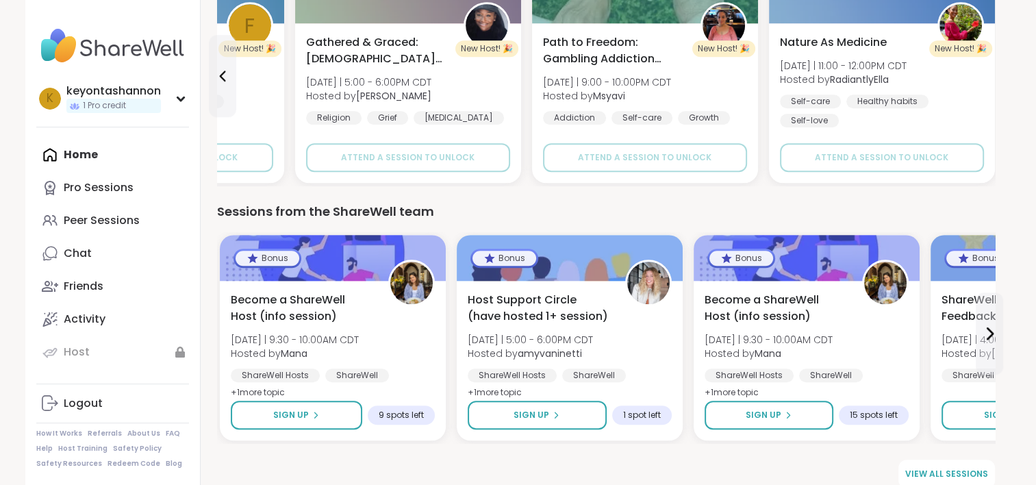
scroll to position [992, 0]
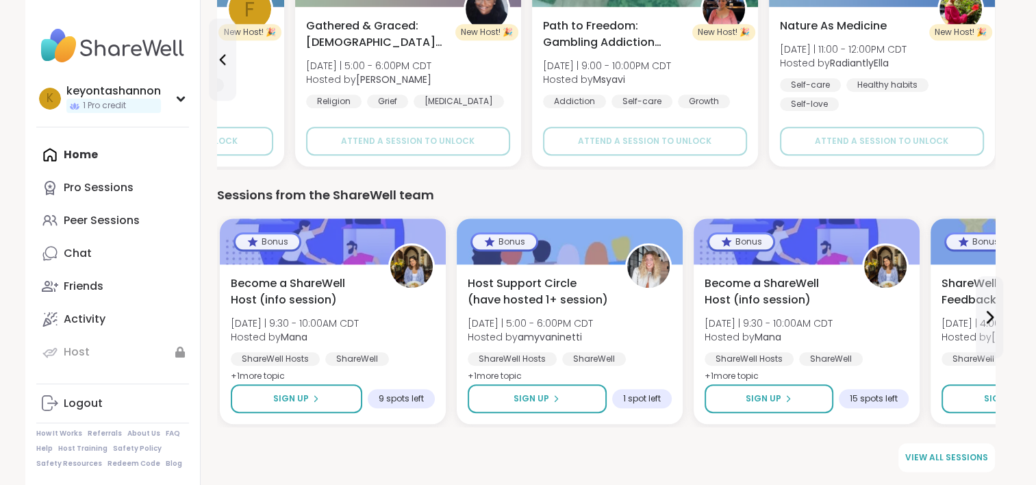
click at [996, 323] on icon at bounding box center [989, 317] width 16 height 16
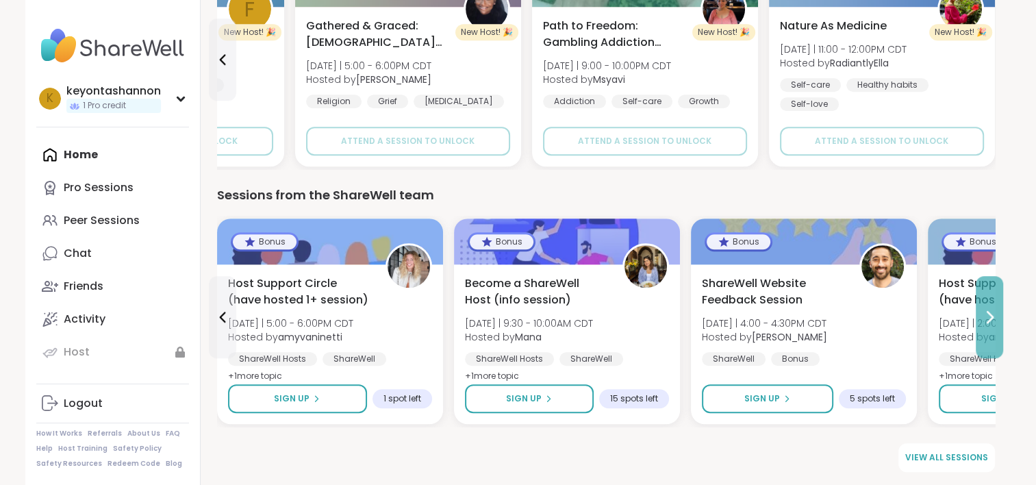
click at [996, 323] on icon at bounding box center [989, 317] width 16 height 16
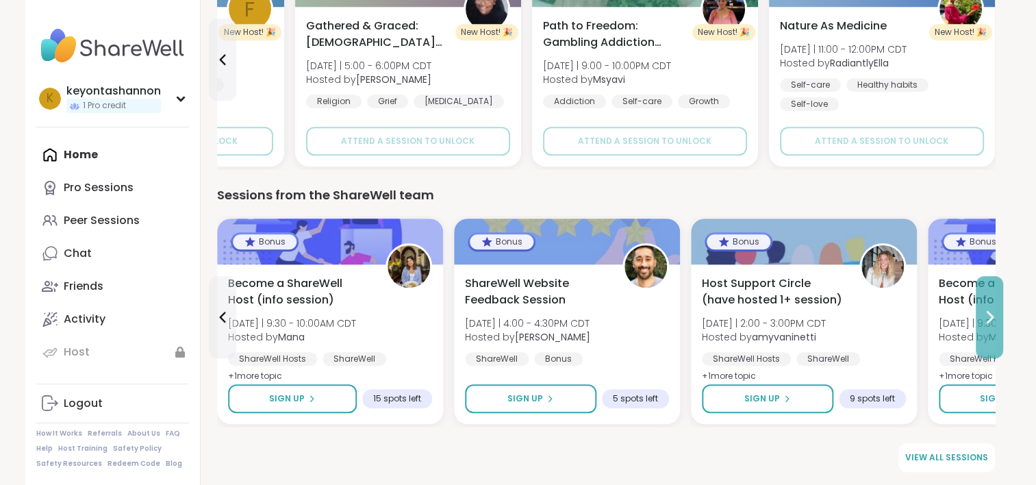
click at [996, 323] on icon at bounding box center [989, 317] width 16 height 16
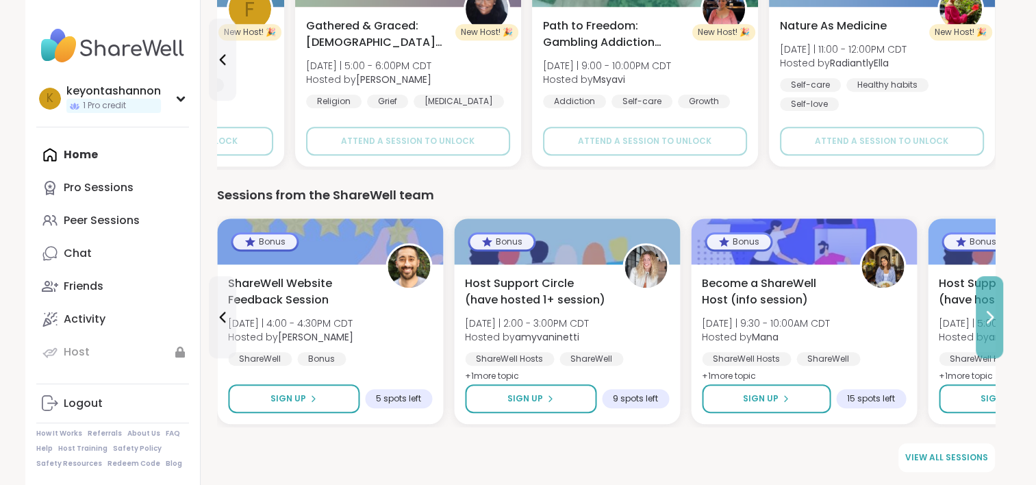
click at [996, 323] on icon at bounding box center [989, 317] width 16 height 16
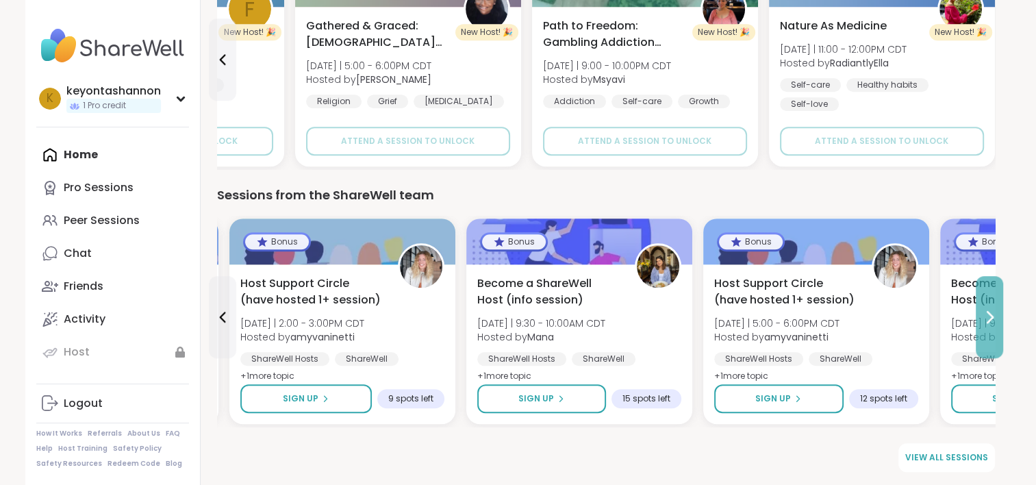
click at [996, 323] on icon at bounding box center [989, 317] width 16 height 16
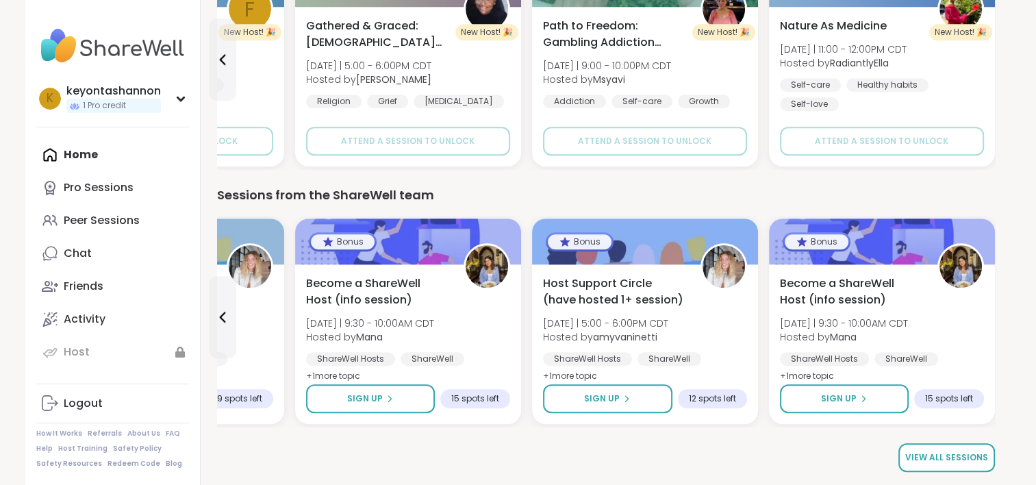
click at [973, 461] on span "View all sessions" at bounding box center [946, 457] width 83 height 12
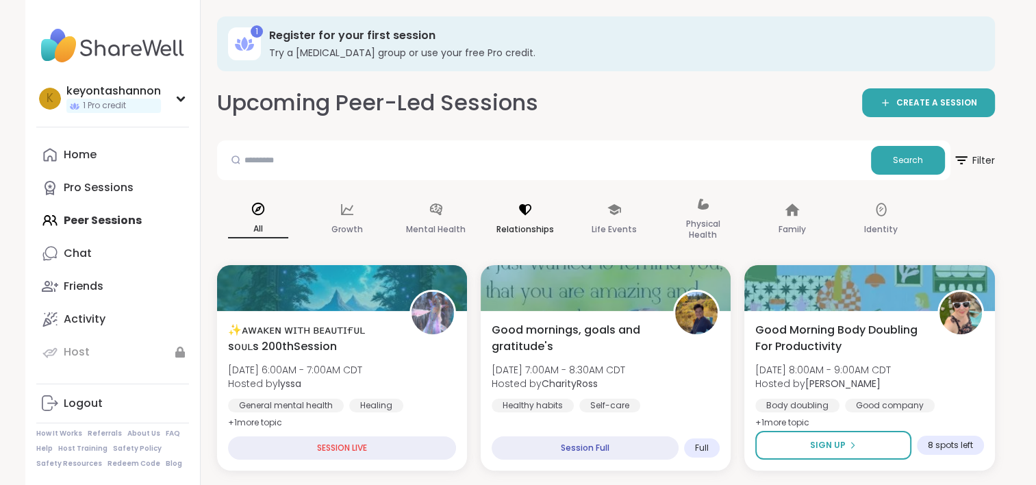
click at [550, 235] on p "Relationships" at bounding box center [526, 229] width 58 height 16
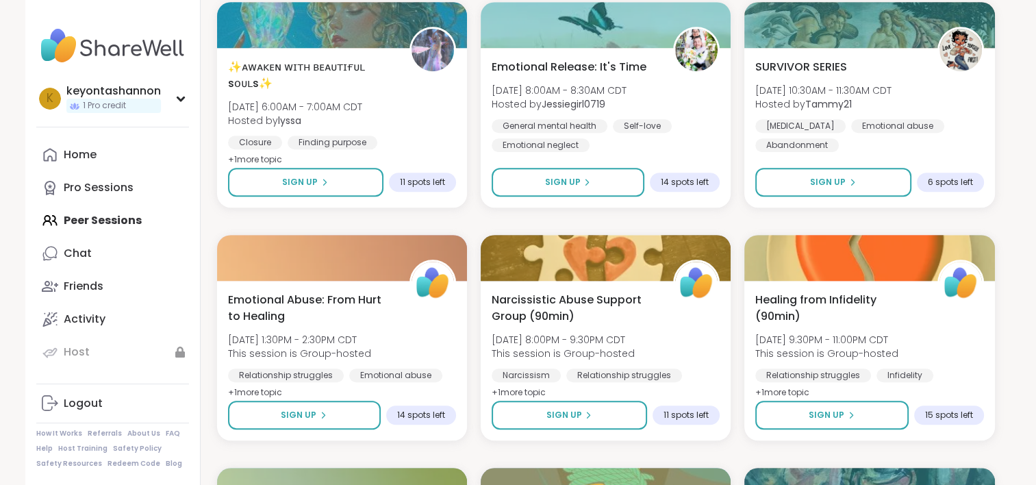
scroll to position [991, 0]
